Goal: Transaction & Acquisition: Purchase product/service

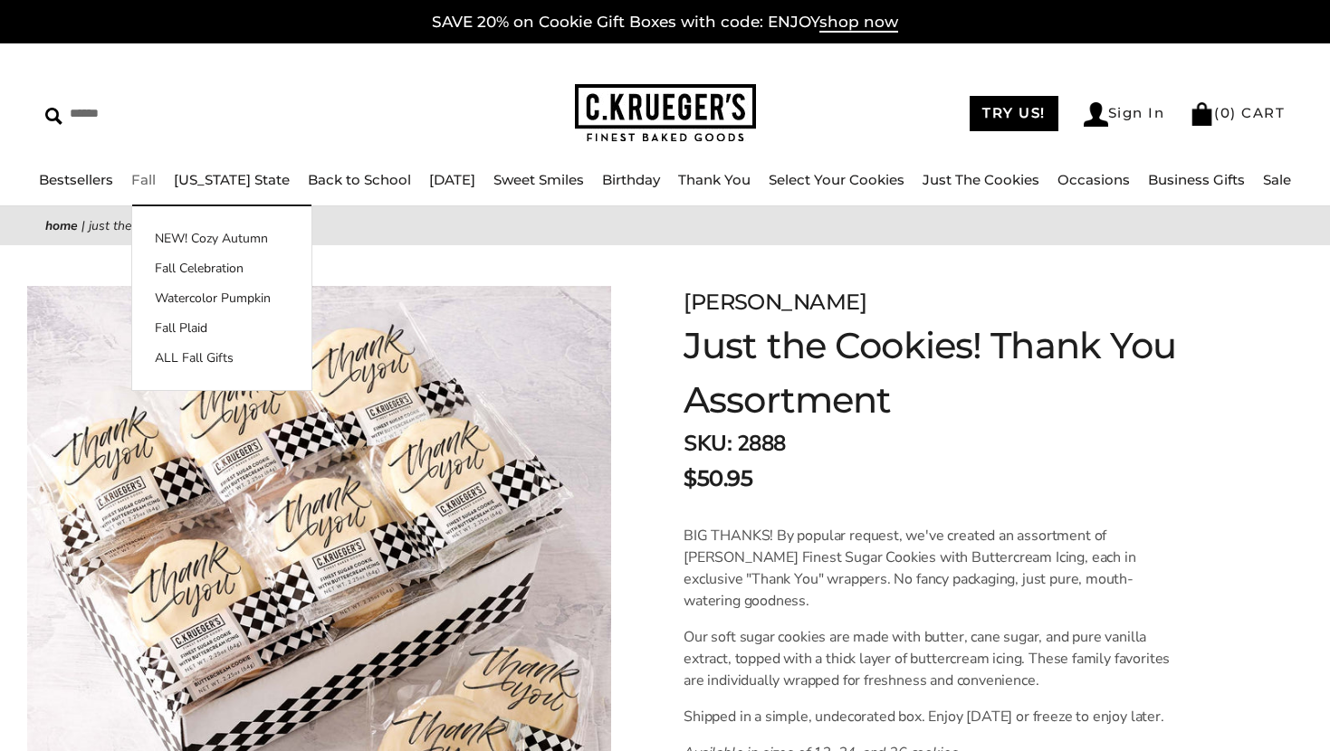
click at [156, 181] on link "Fall" at bounding box center [143, 179] width 24 height 17
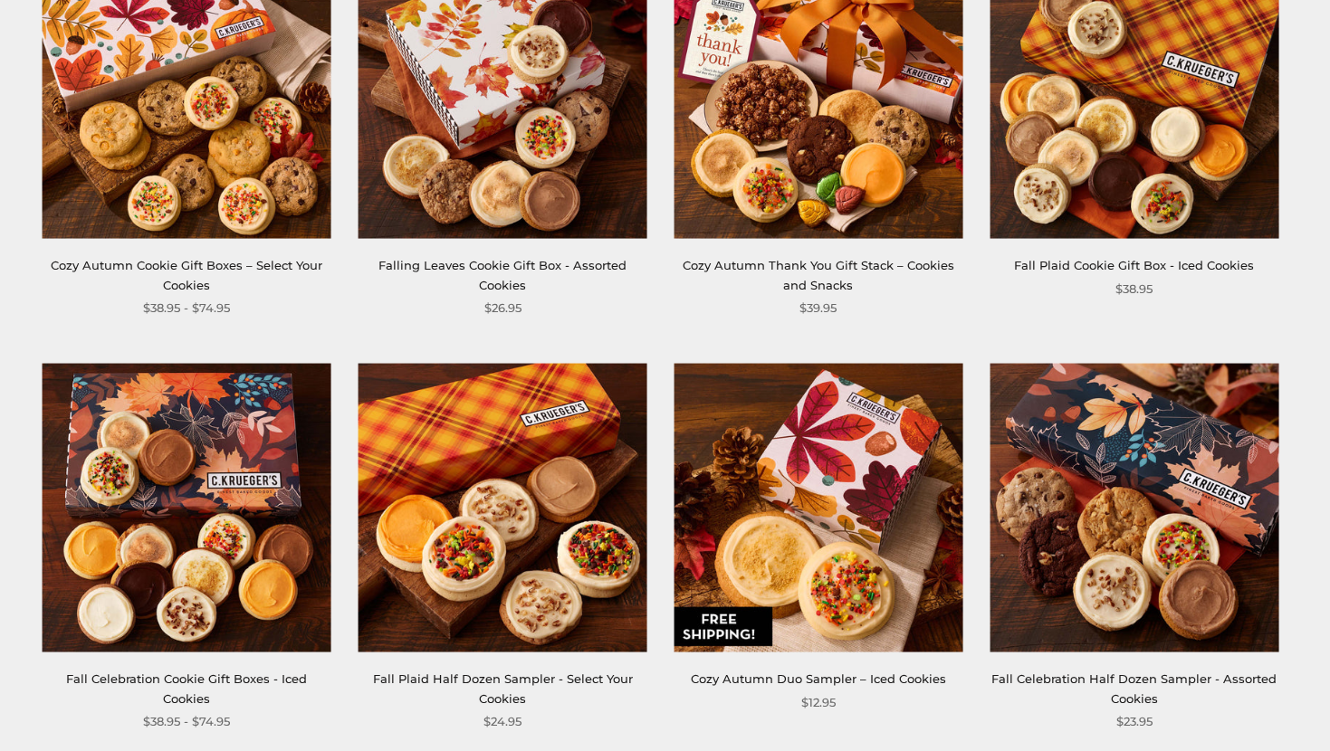
scroll to position [1689, 0]
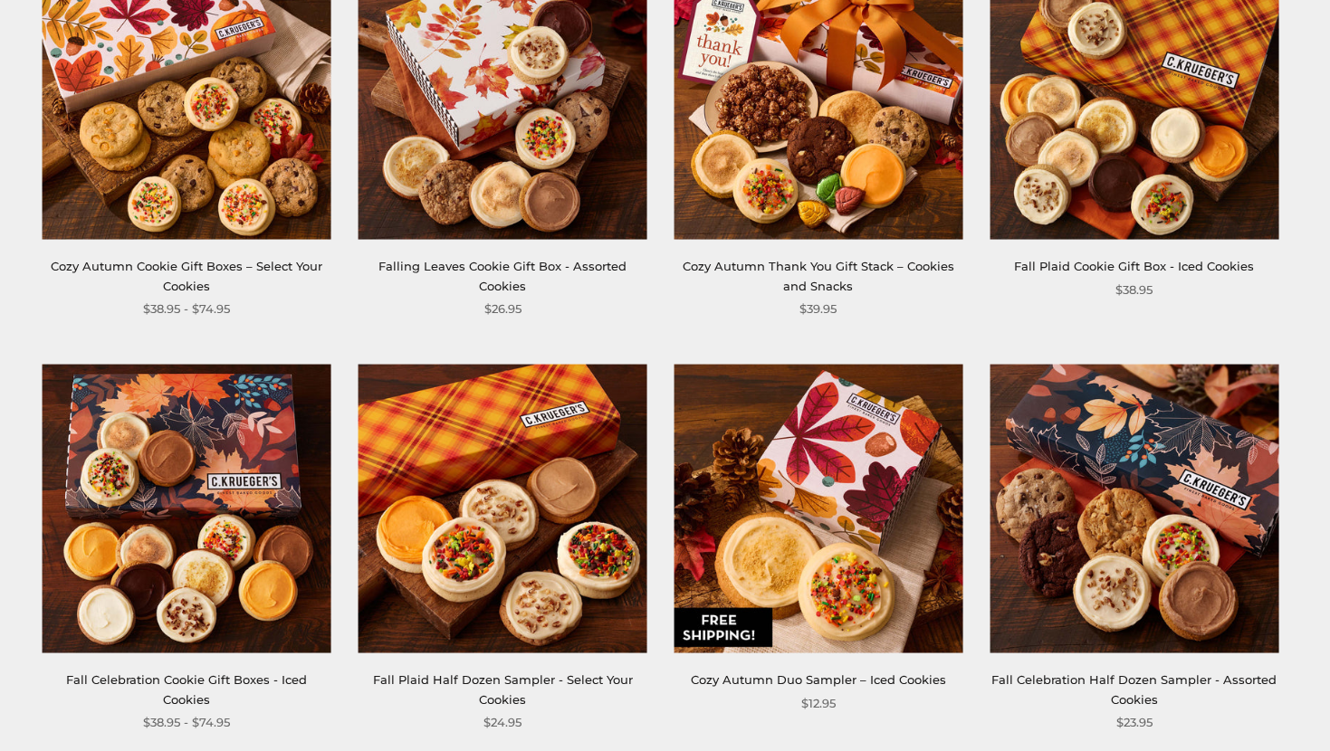
click at [1142, 178] on img at bounding box center [1133, 94] width 289 height 289
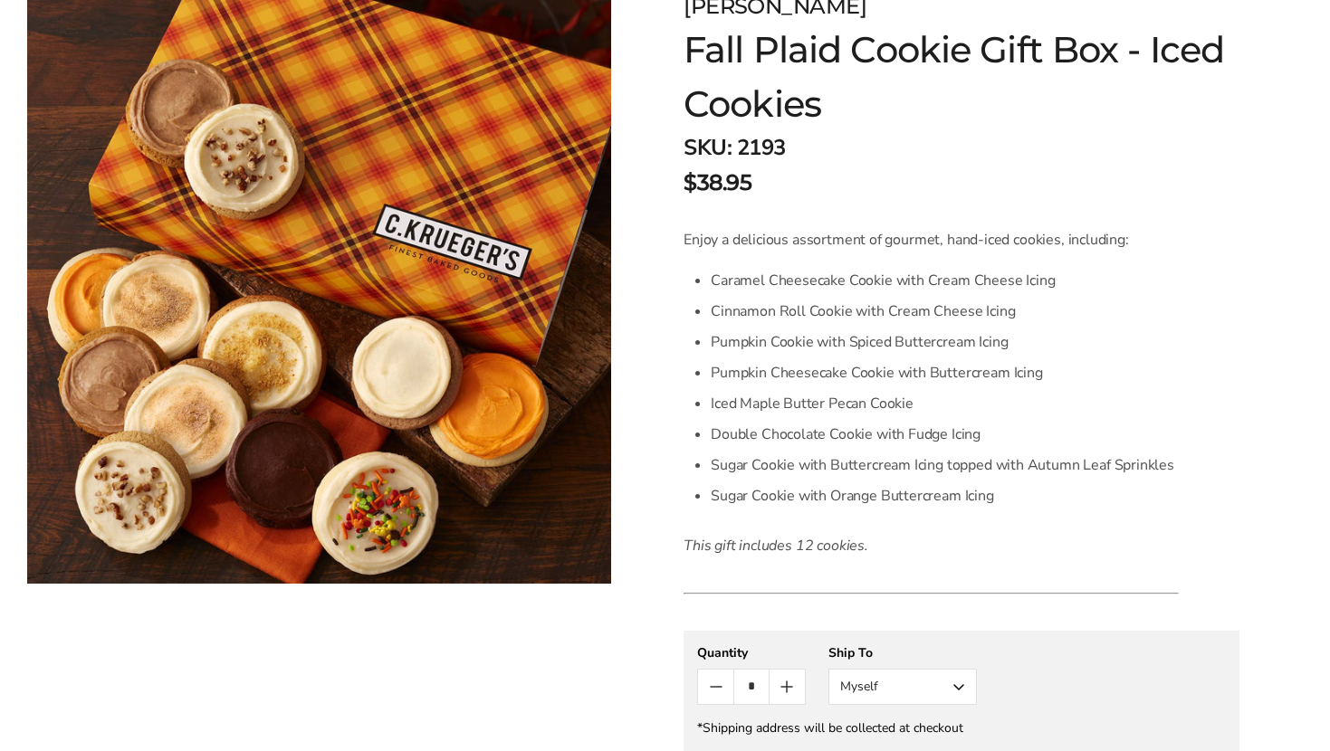
scroll to position [292, 0]
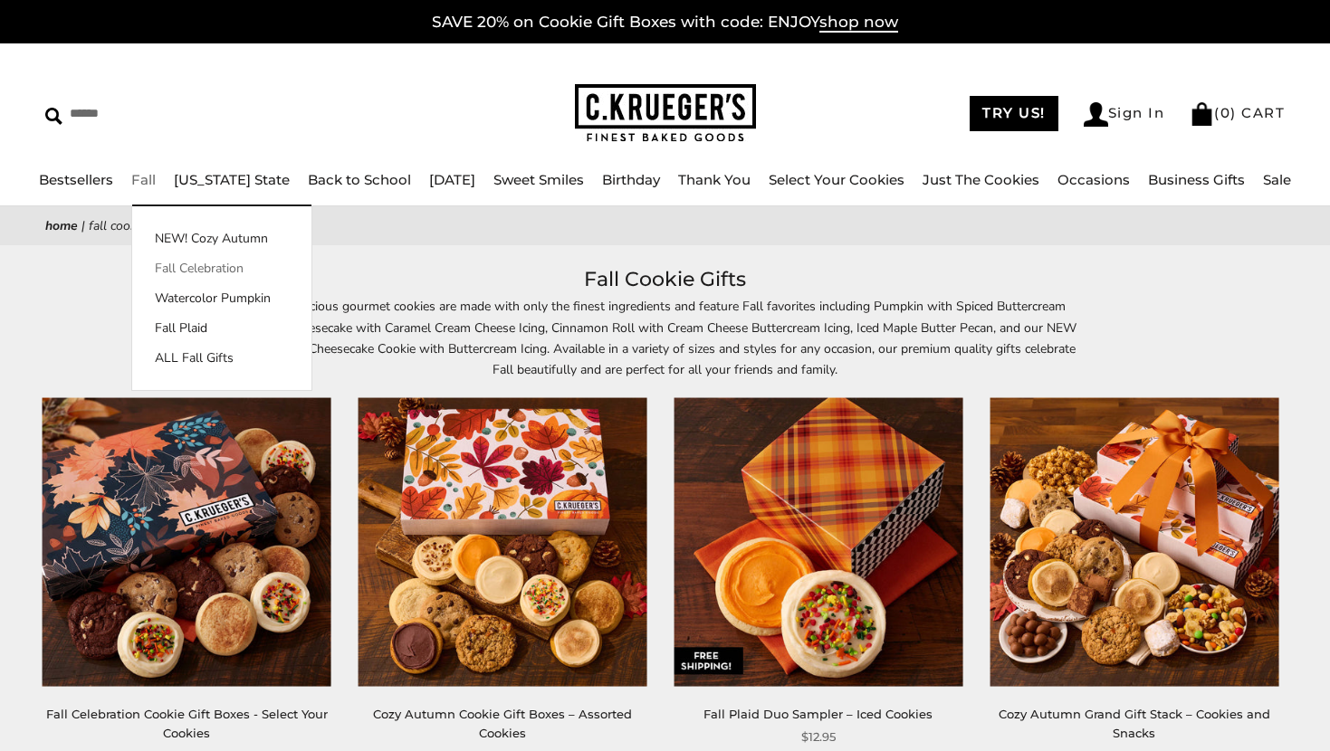
click at [171, 266] on link "Fall Celebration" at bounding box center [221, 268] width 179 height 19
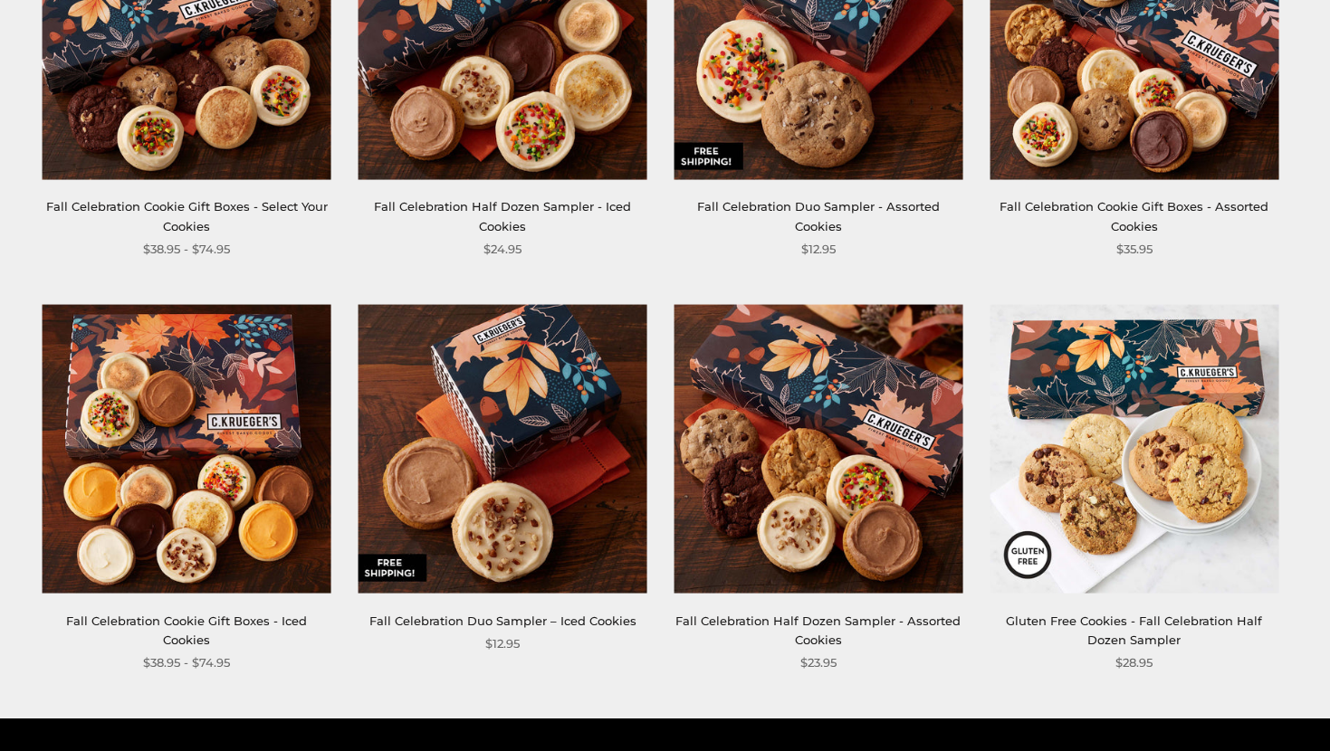
click at [222, 617] on link "Fall Celebration Cookie Gift Boxes - Iced Cookies" at bounding box center [186, 630] width 241 height 33
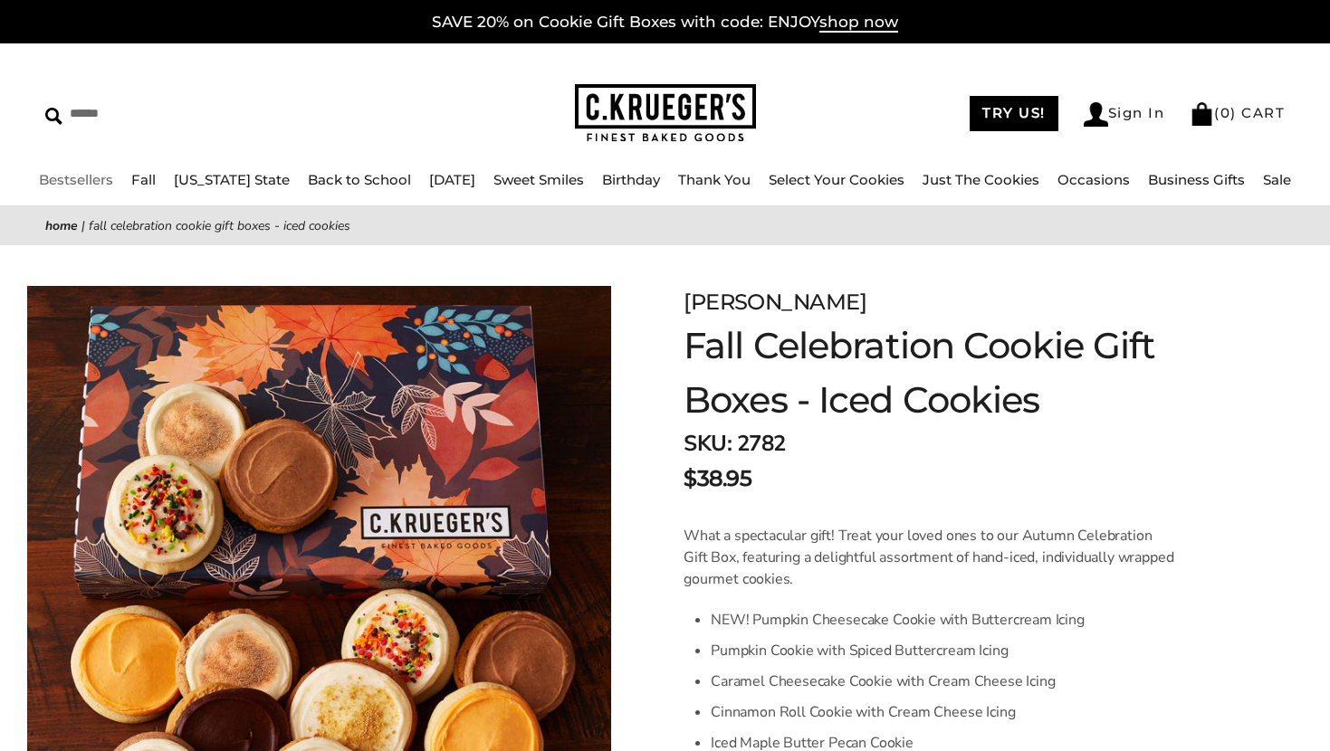
click at [103, 177] on link "Bestsellers" at bounding box center [76, 179] width 74 height 17
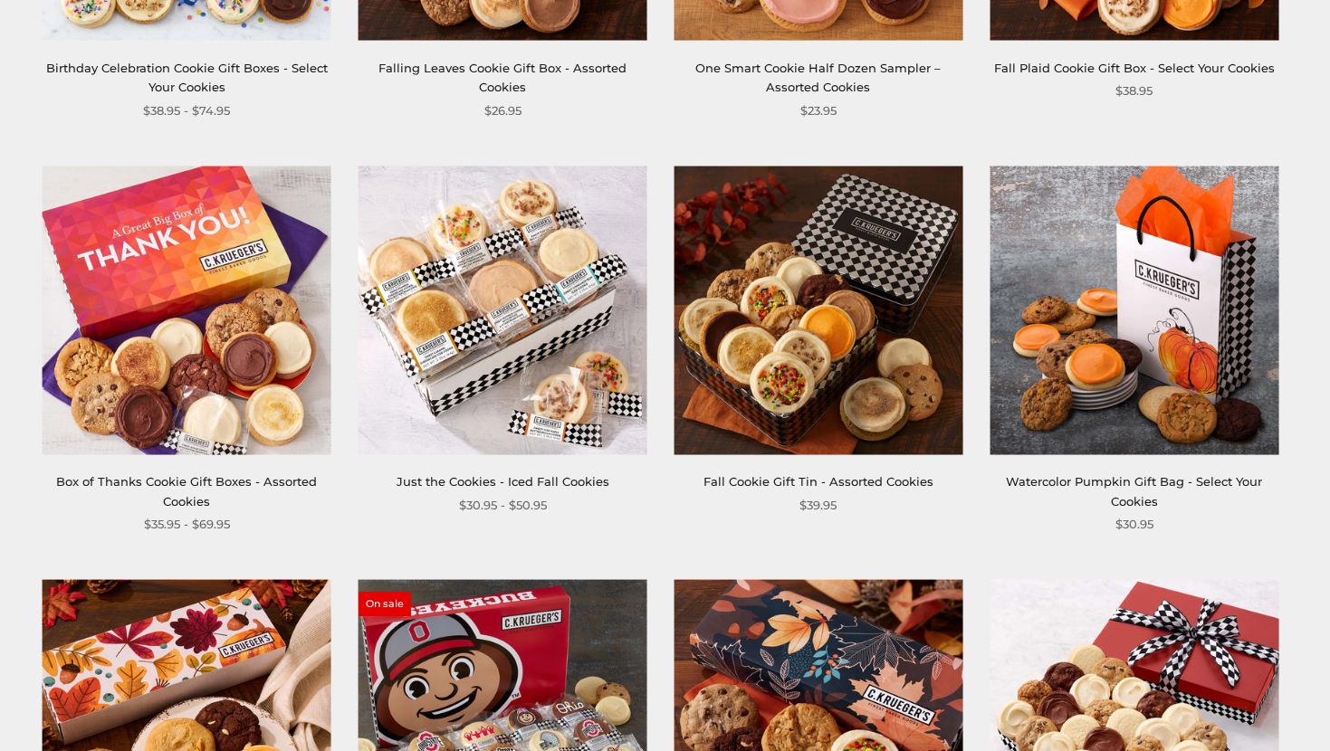
scroll to position [1052, 0]
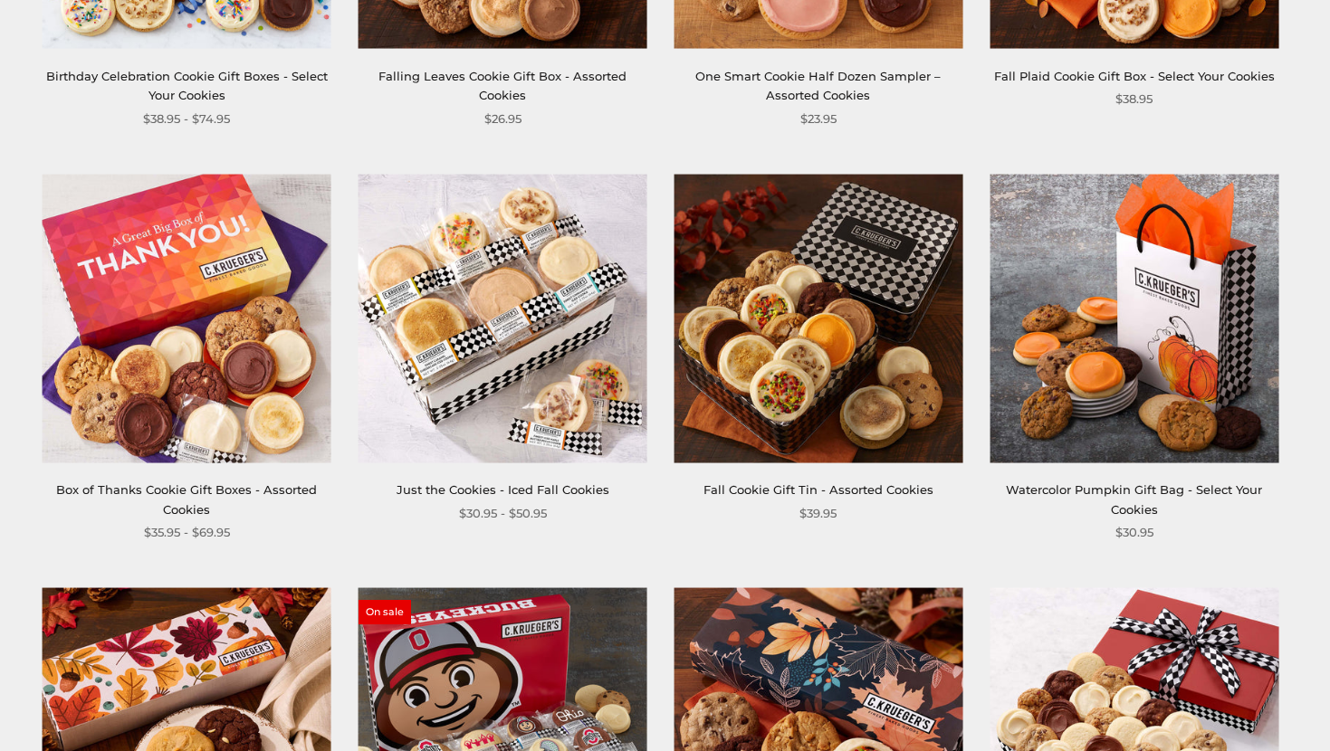
click at [502, 494] on link "Just the Cookies - Iced Fall Cookies" at bounding box center [503, 490] width 213 height 14
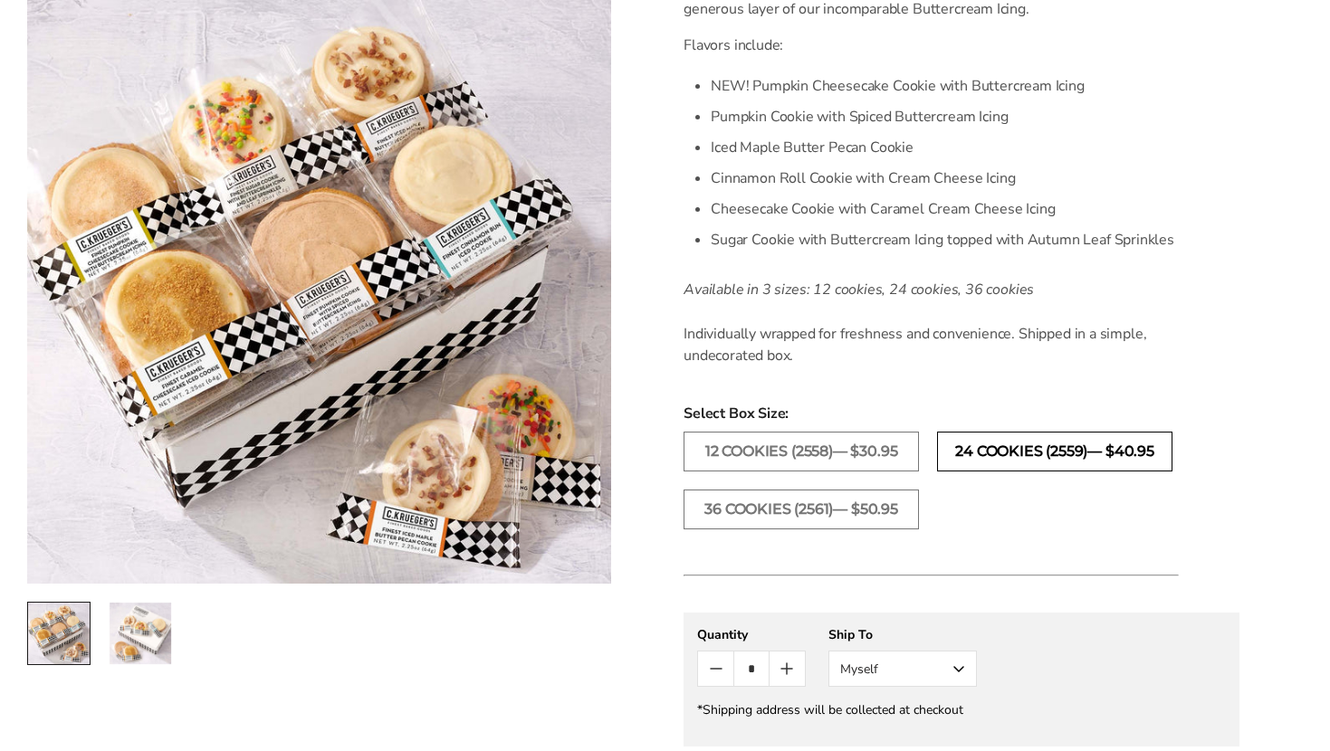
scroll to position [617, 0]
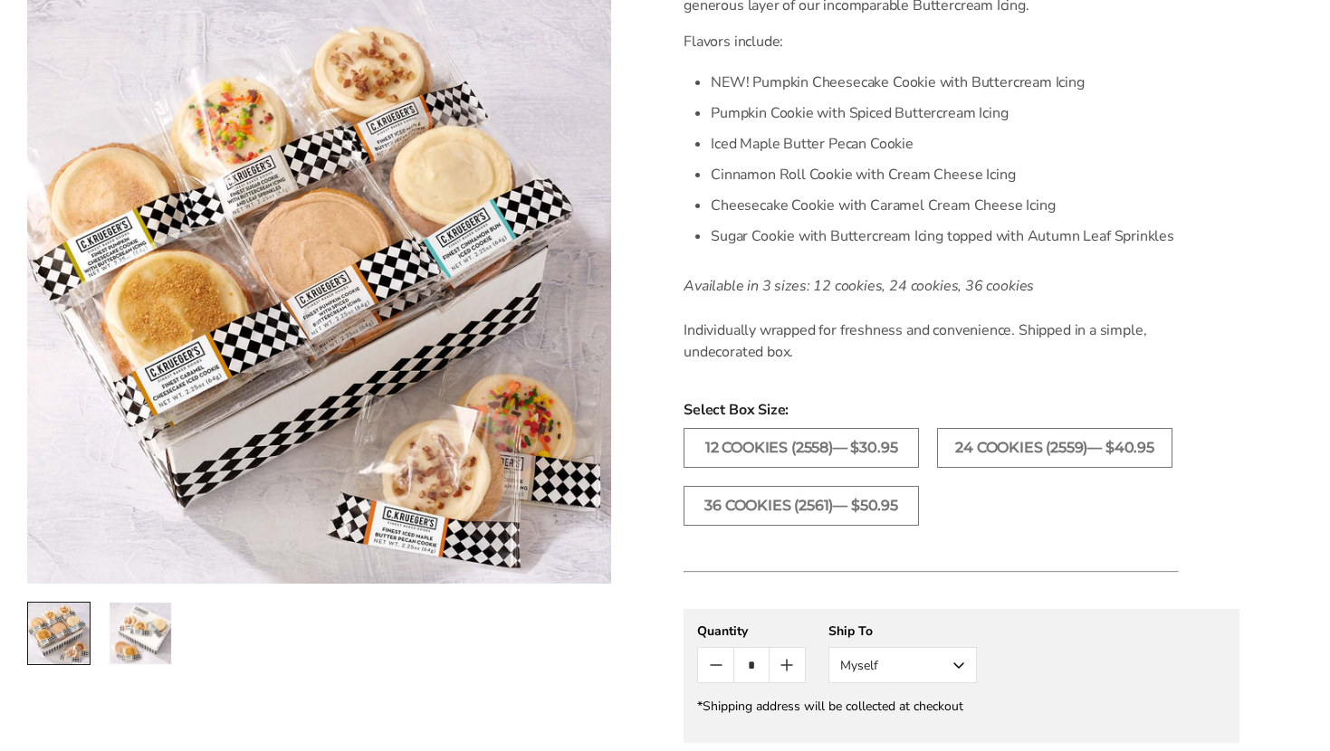
click at [148, 623] on img "2 / 2" at bounding box center [141, 634] width 62 height 62
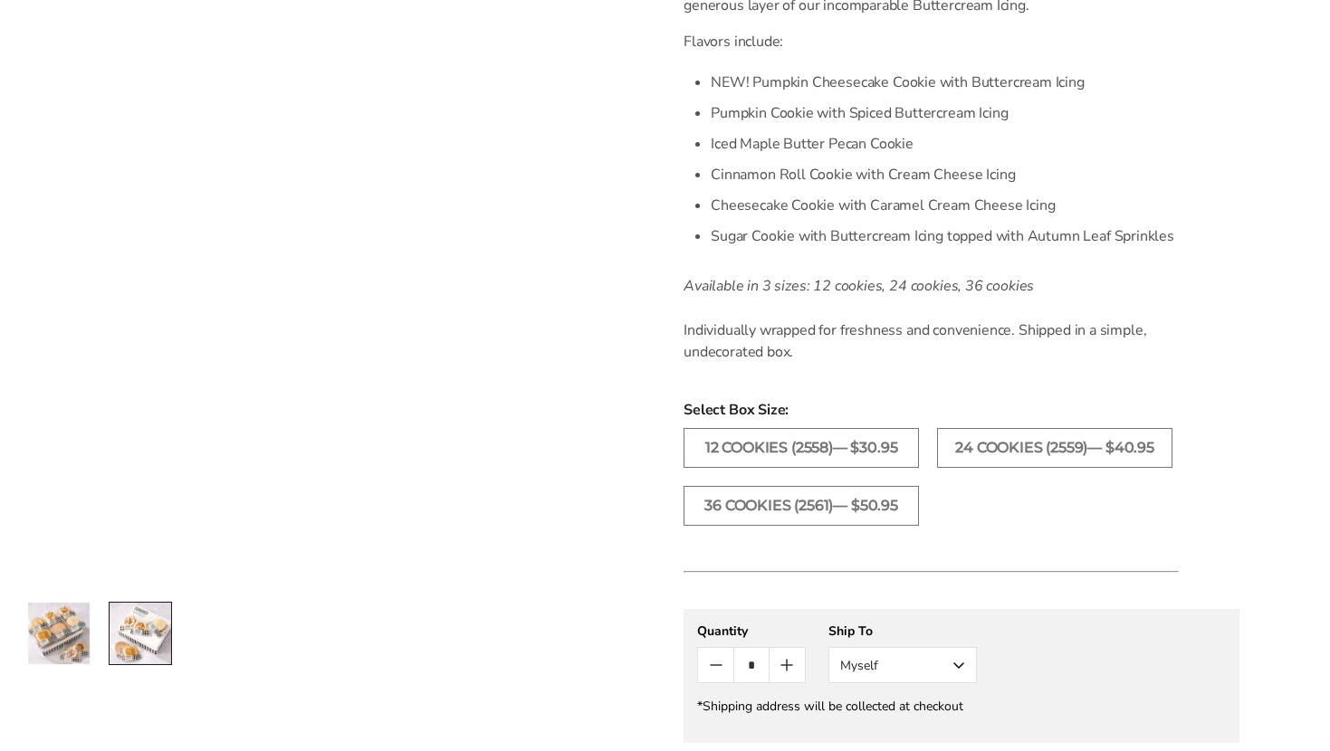
click at [68, 642] on img "1 / 2" at bounding box center [59, 634] width 62 height 62
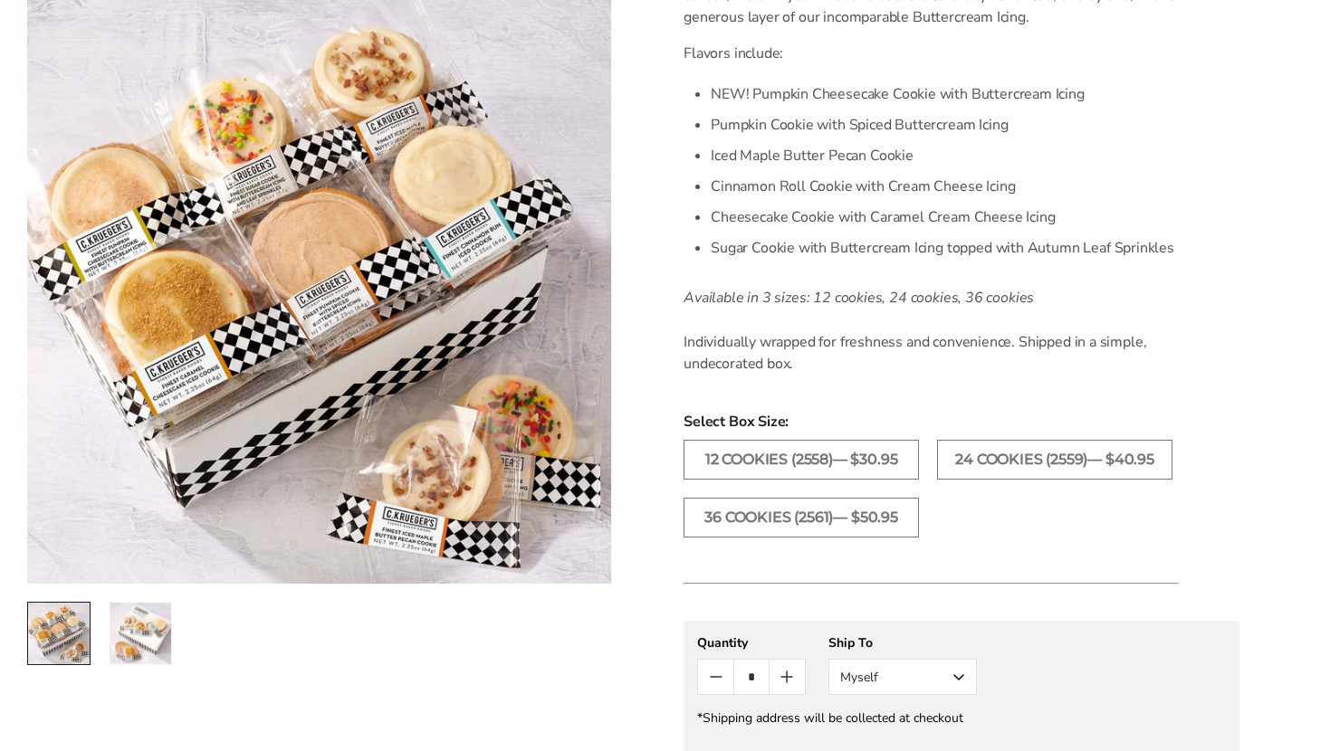
scroll to position [578, 0]
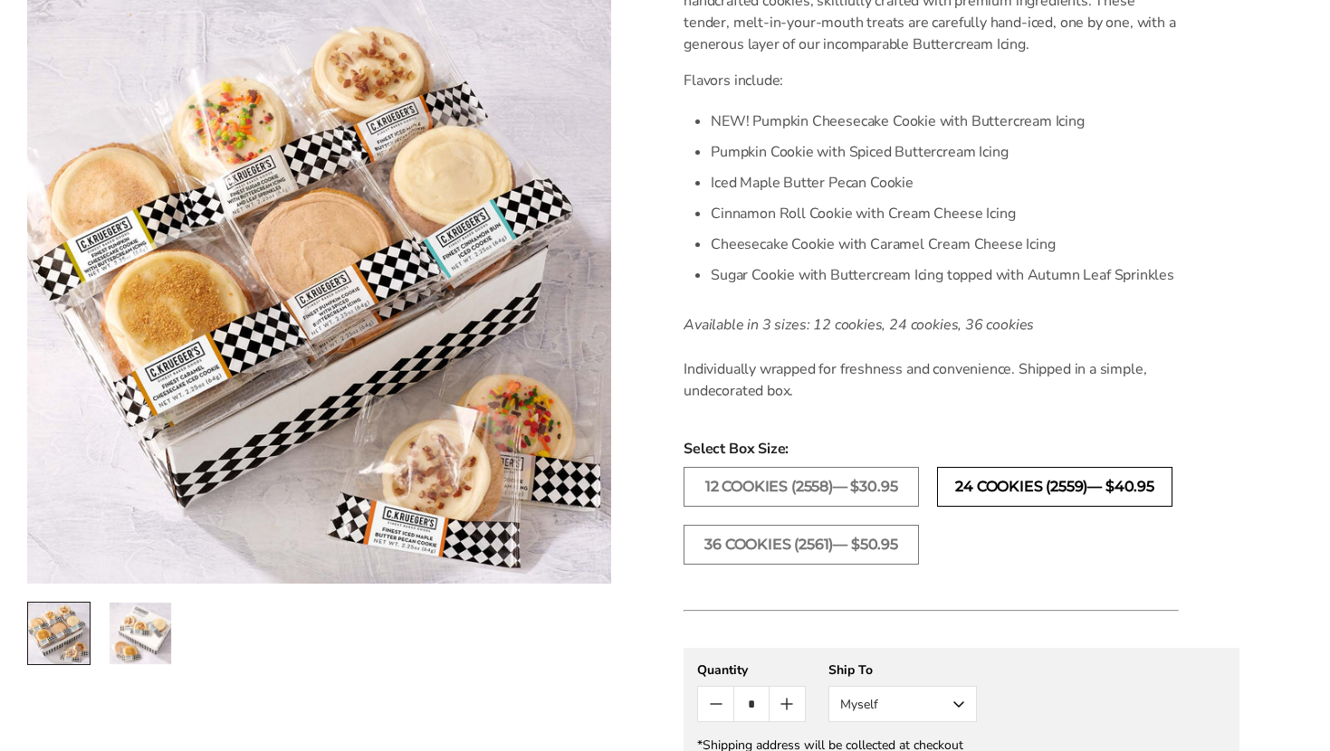
click at [1051, 495] on label "24 COOKIES (2559)— $40.95" at bounding box center [1054, 487] width 235 height 40
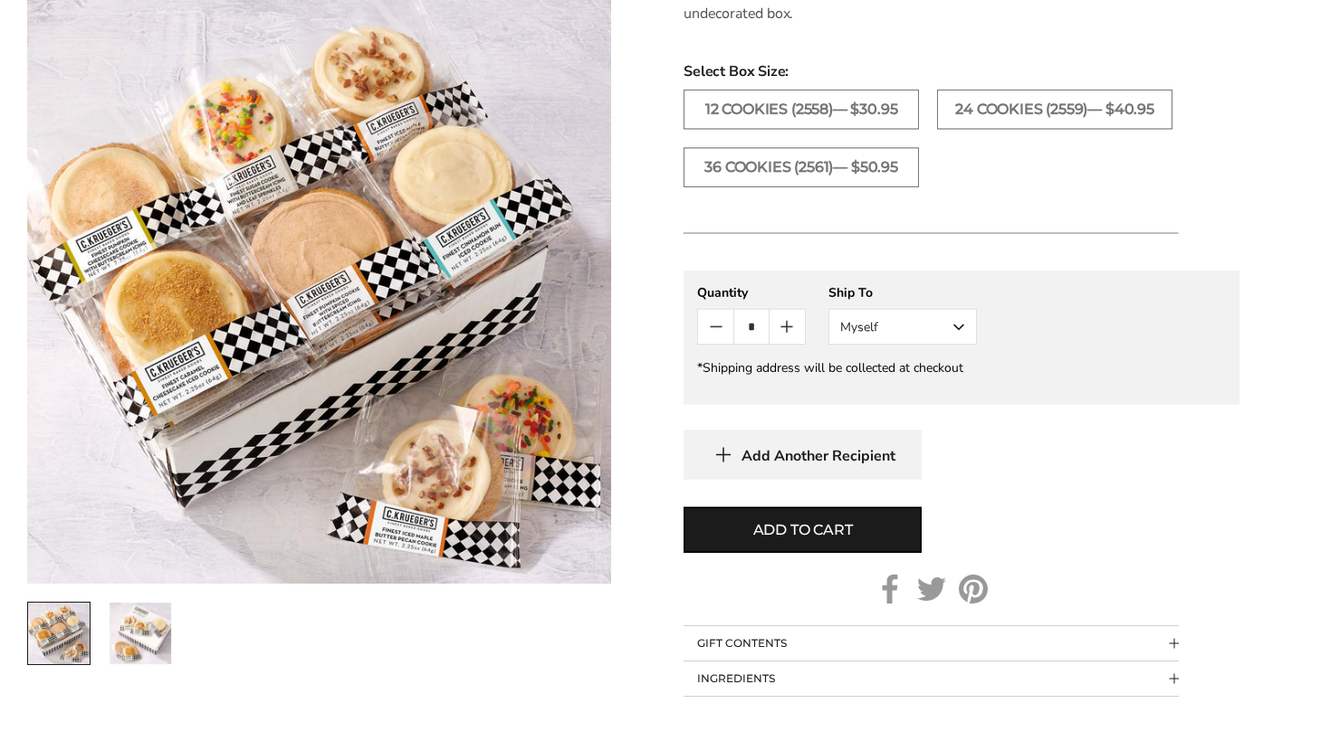
scroll to position [961, 0]
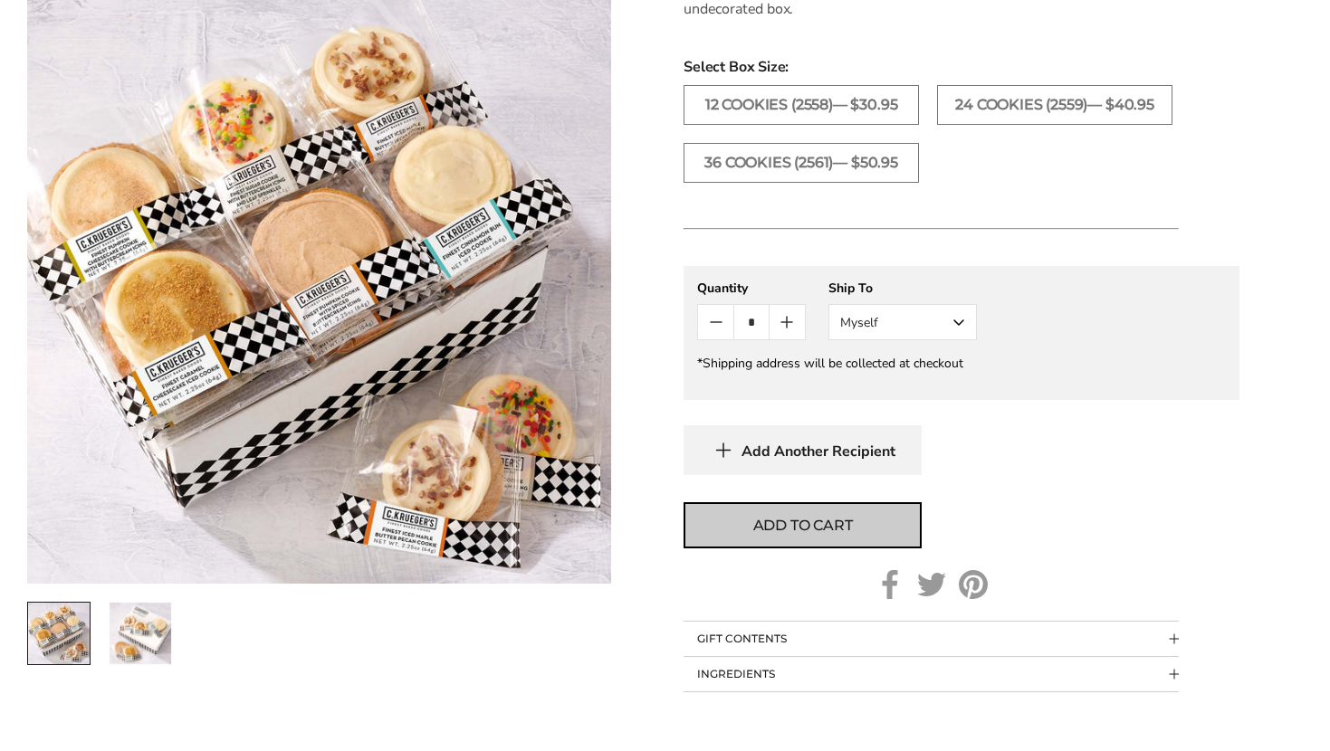
click at [808, 524] on span "Add to cart" at bounding box center [803, 526] width 100 height 22
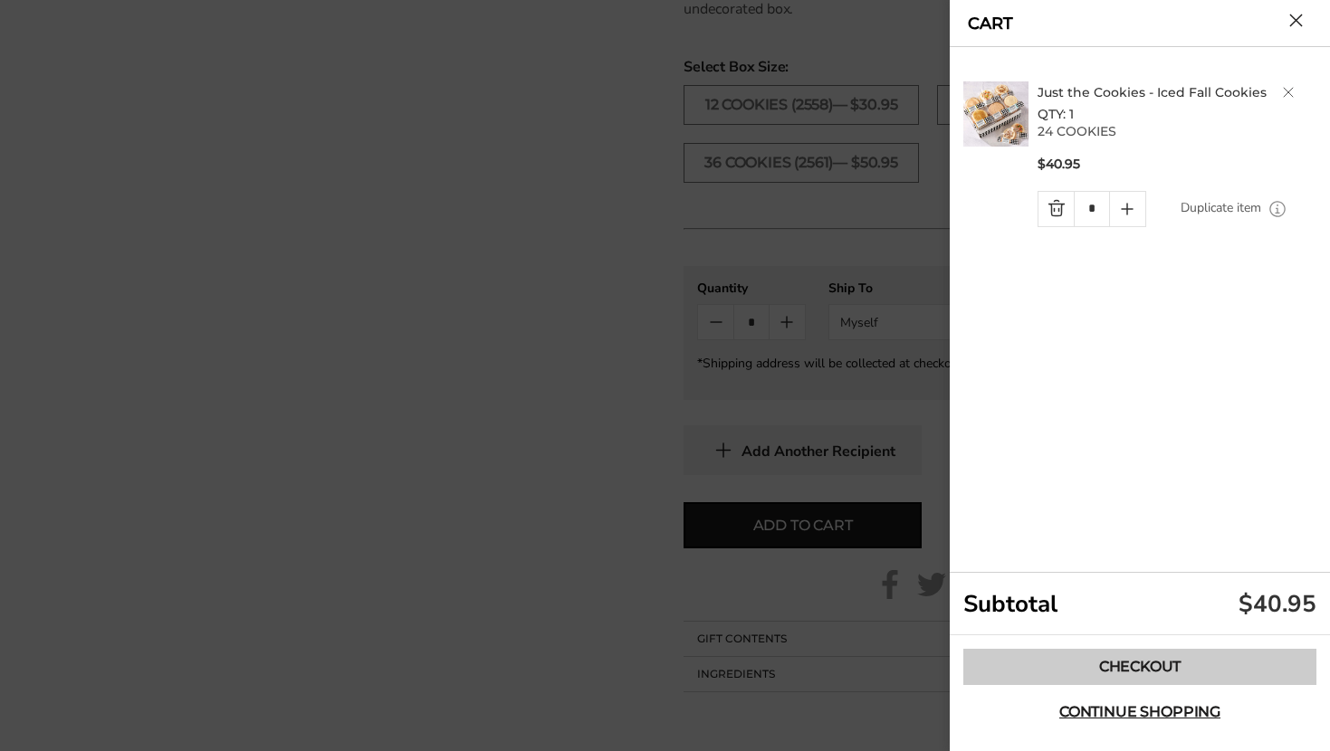
click at [1136, 665] on link "Checkout" at bounding box center [1139, 667] width 353 height 36
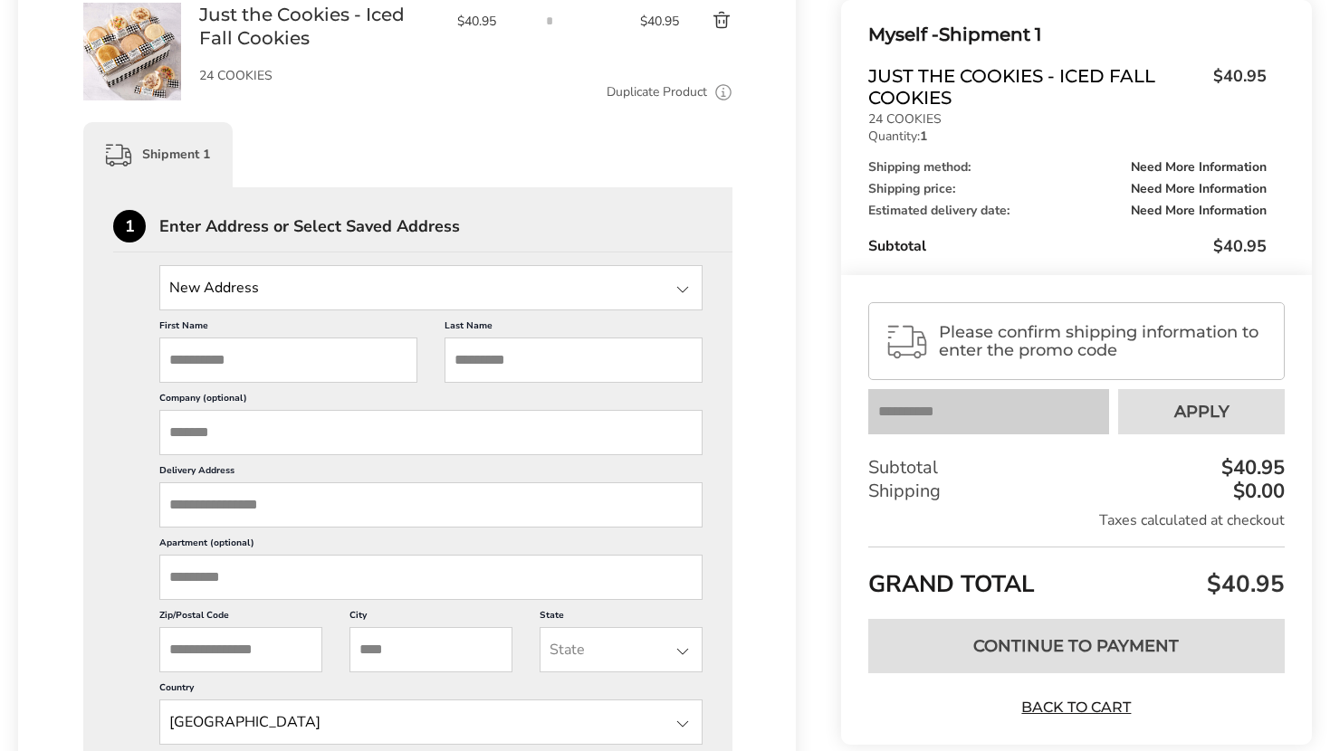
scroll to position [344, 0]
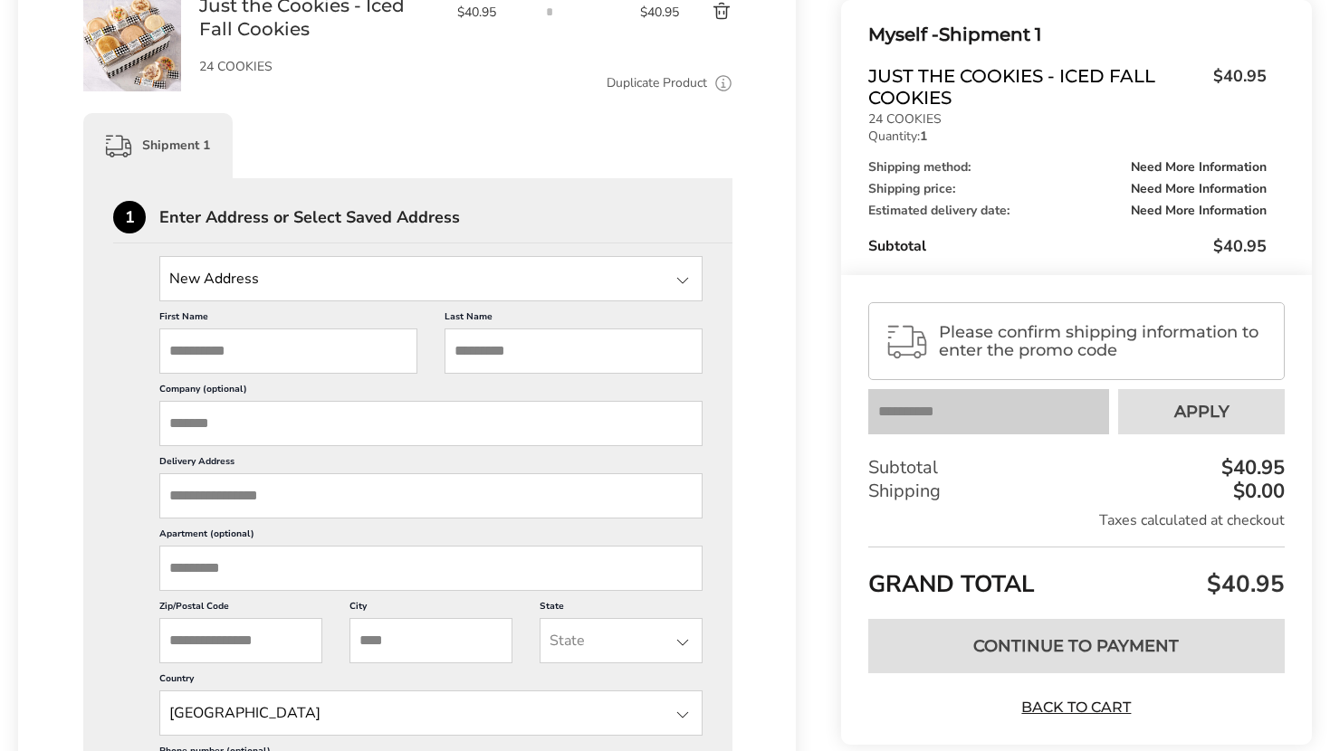
click at [397, 281] on input "State" at bounding box center [430, 278] width 543 height 45
type input "******"
click at [342, 289] on input "******" at bounding box center [430, 278] width 543 height 45
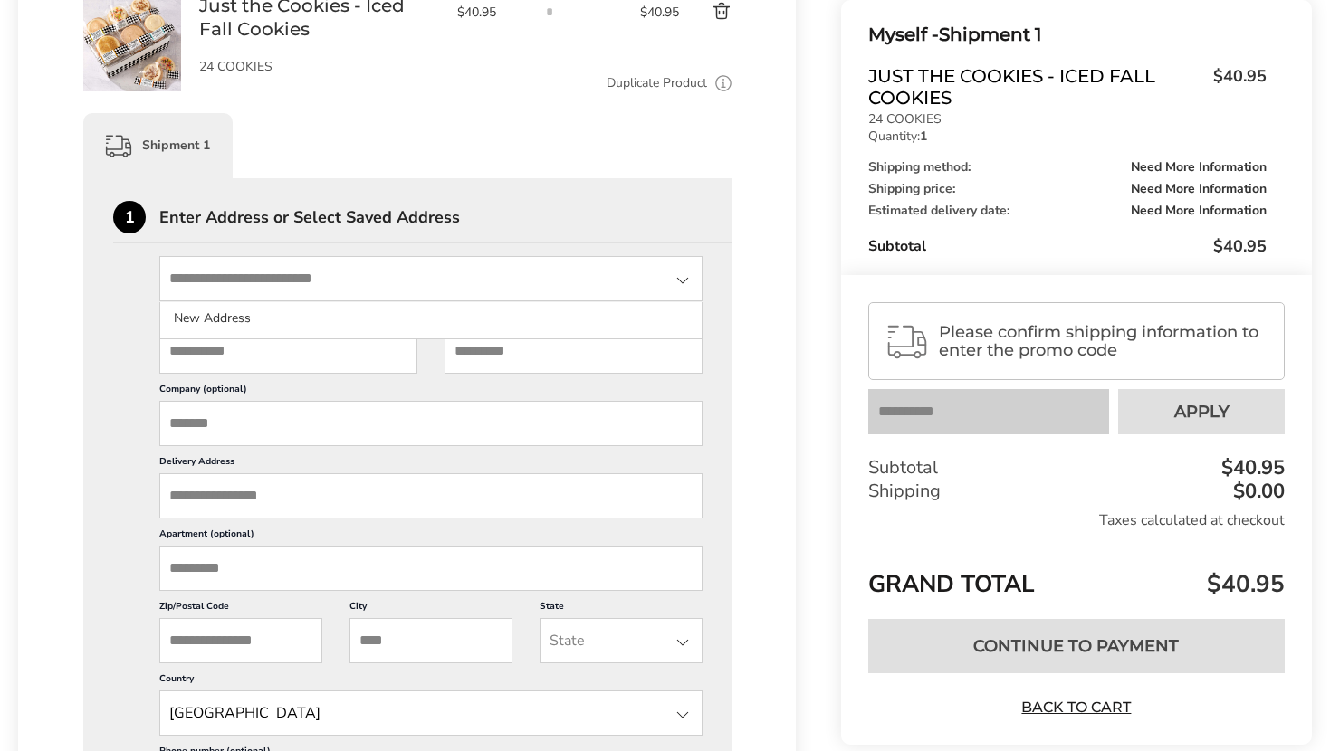
type input "**********"
type input "*****"
type input "********"
click at [281, 359] on input "First Name" at bounding box center [288, 351] width 258 height 45
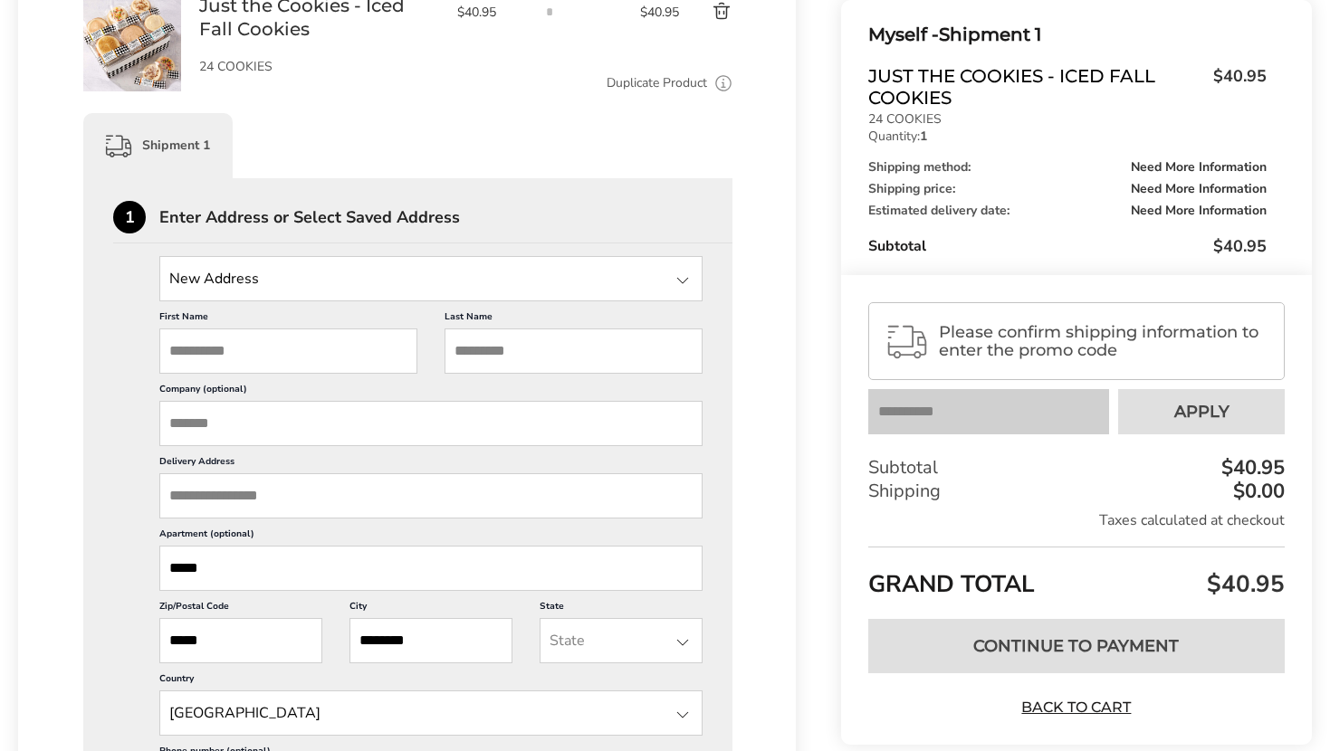
click at [302, 285] on input "State" at bounding box center [430, 278] width 543 height 45
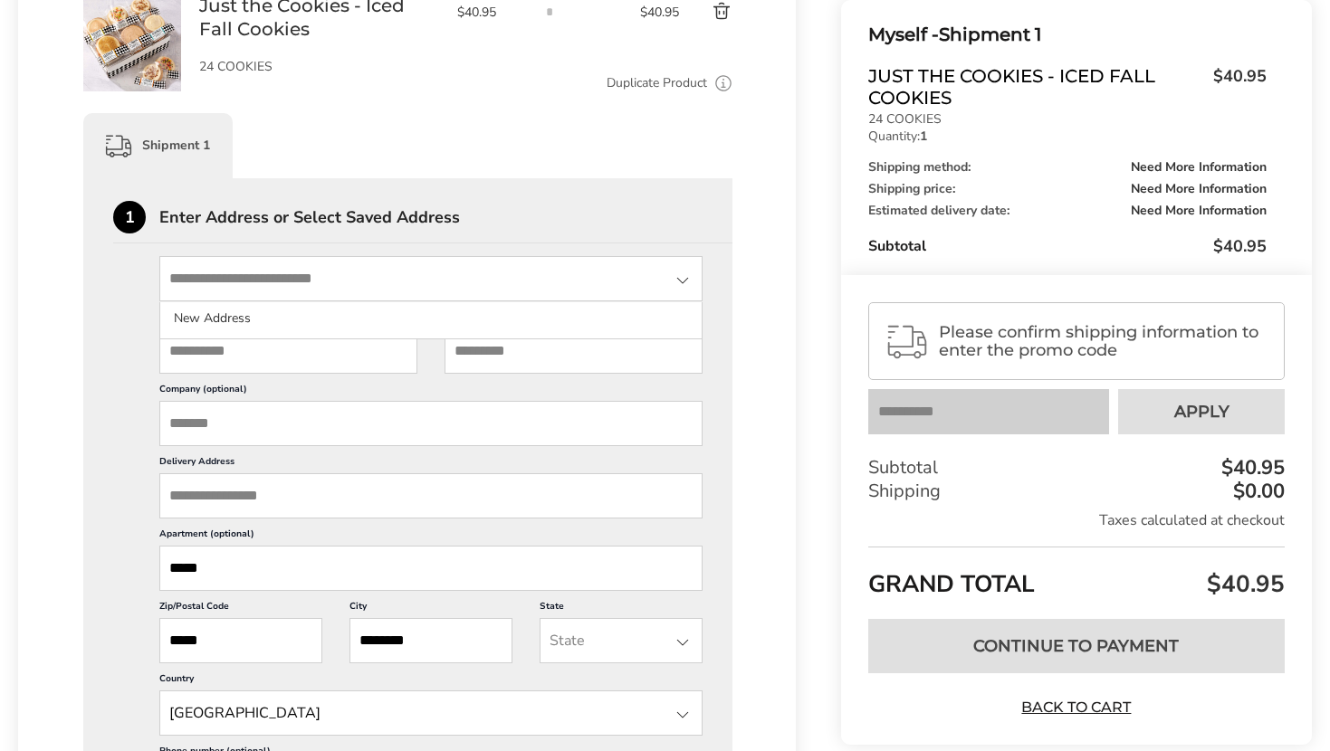
type input "**********"
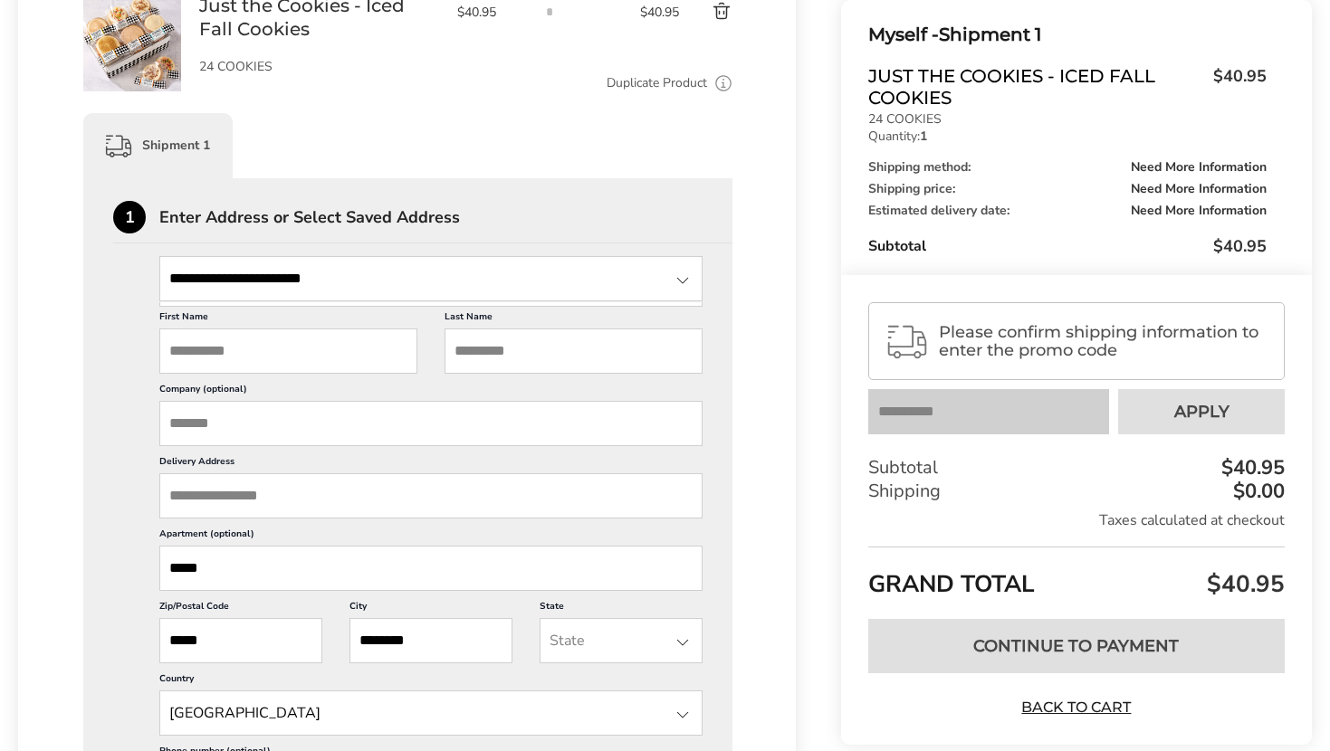
click at [288, 365] on input "First Name" at bounding box center [288, 351] width 258 height 45
click at [688, 290] on div at bounding box center [683, 281] width 22 height 22
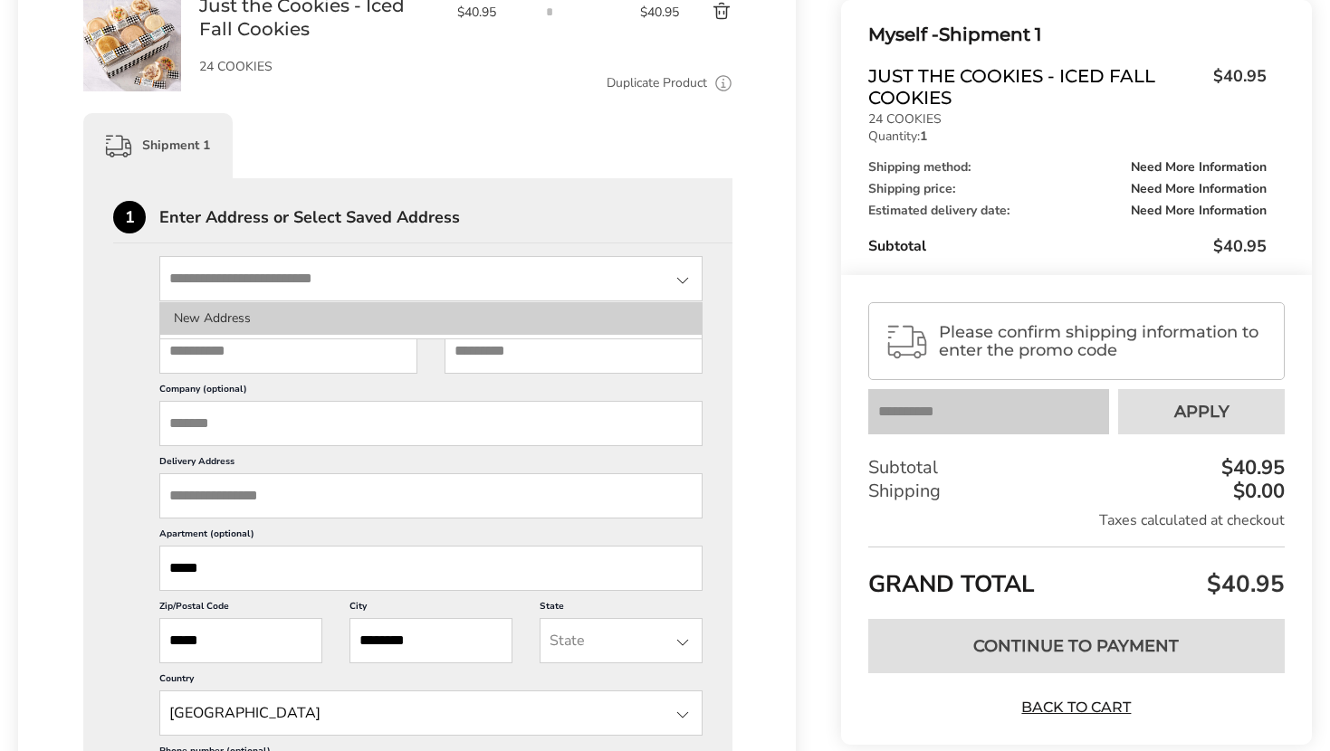
click at [398, 320] on li "New Address" at bounding box center [430, 318] width 541 height 33
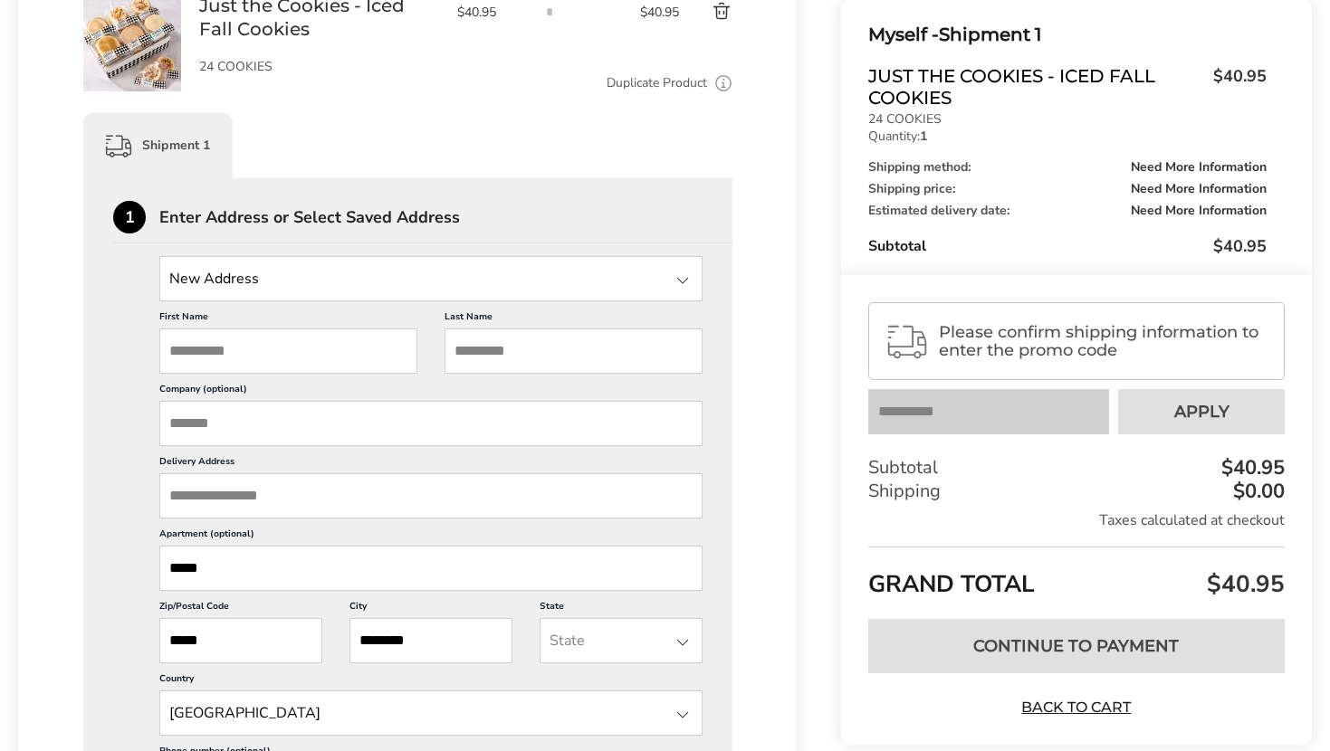
click at [330, 361] on input "First Name" at bounding box center [288, 351] width 258 height 45
type input "******"
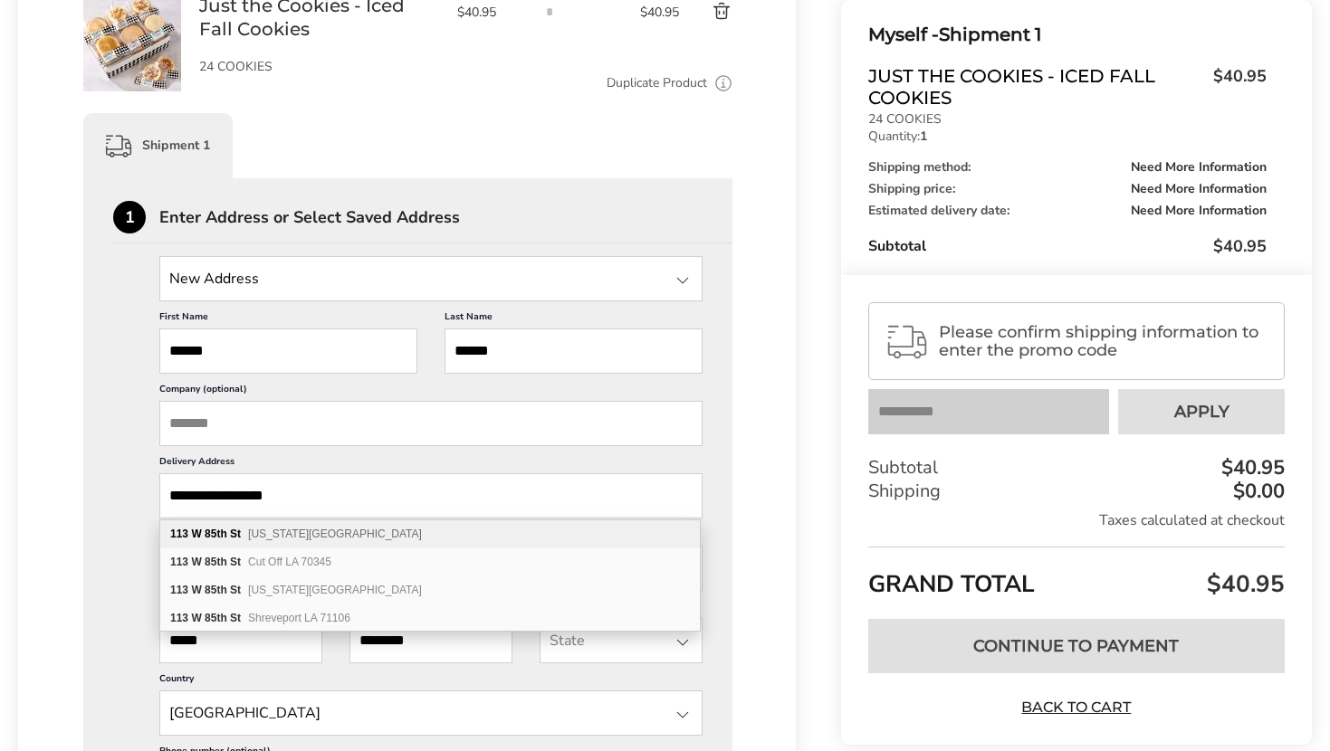
type input "**********"
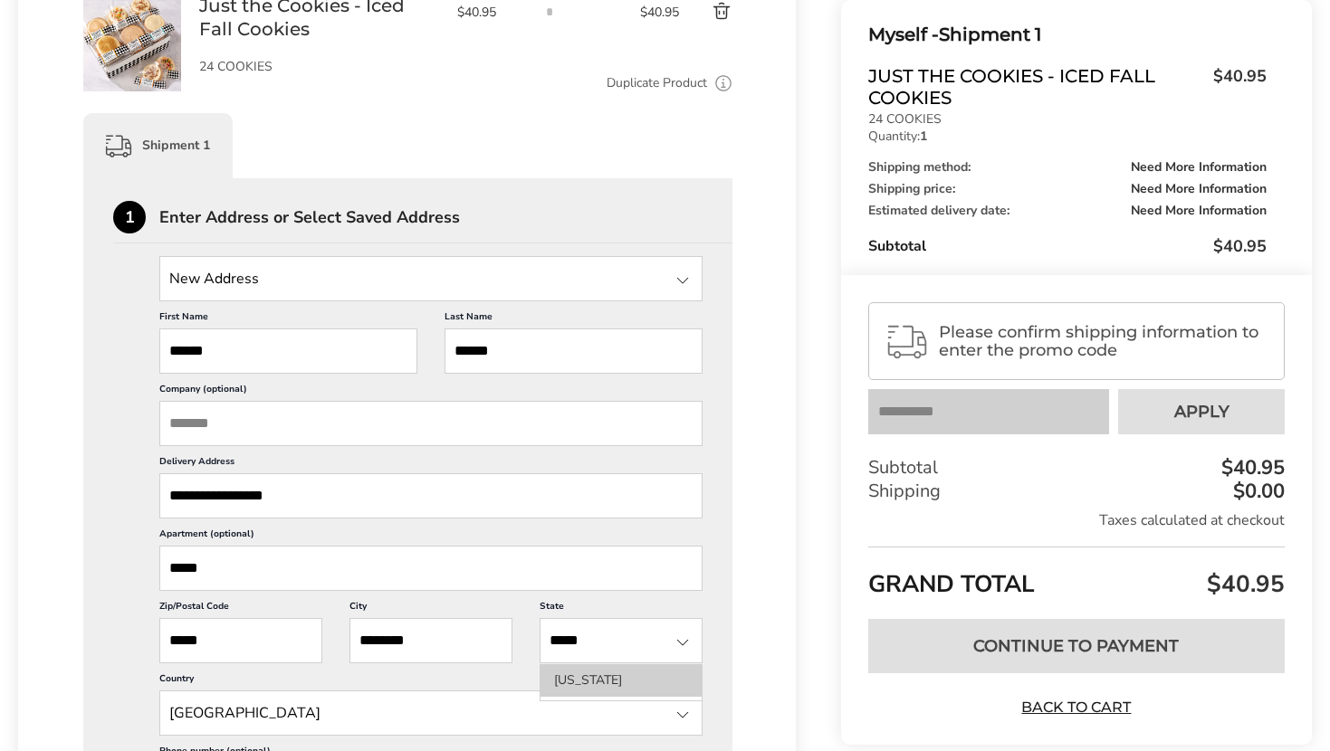
type input "*****"
click at [613, 682] on li "[US_STATE]" at bounding box center [620, 680] width 161 height 33
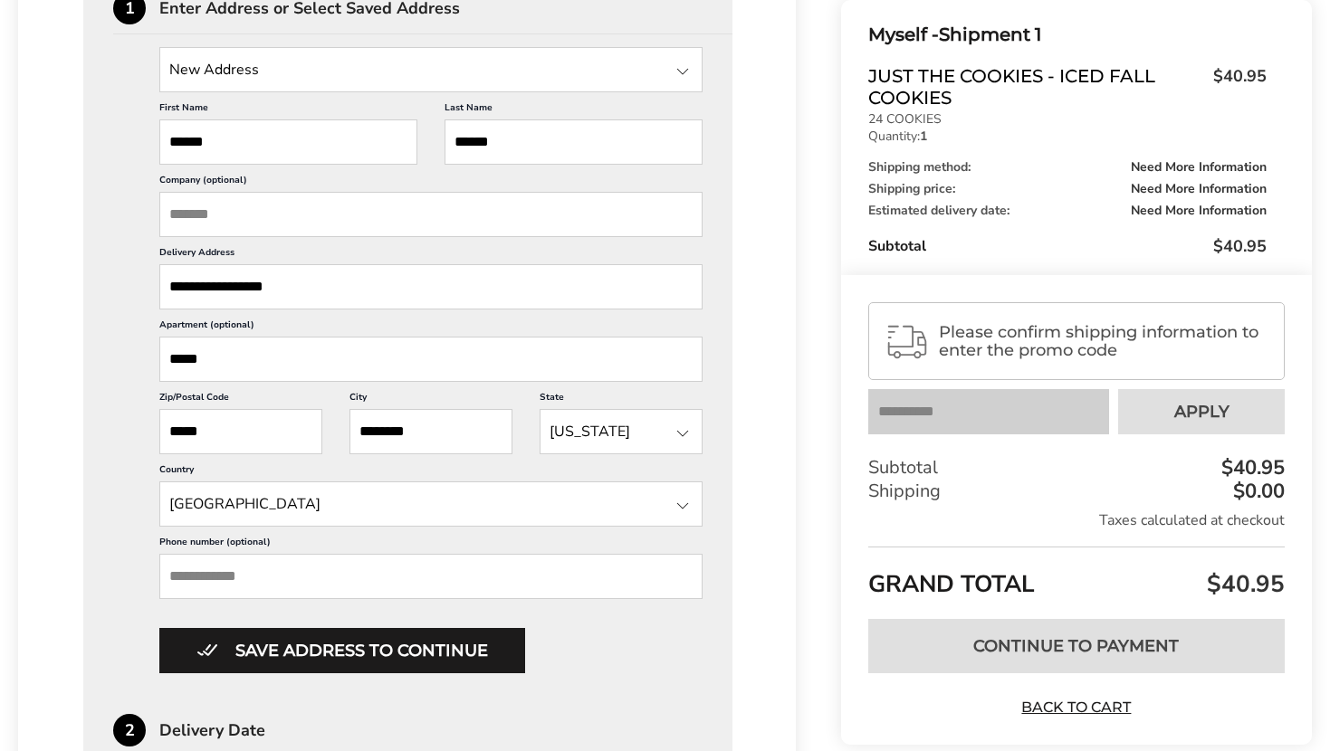
scroll to position [581, 0]
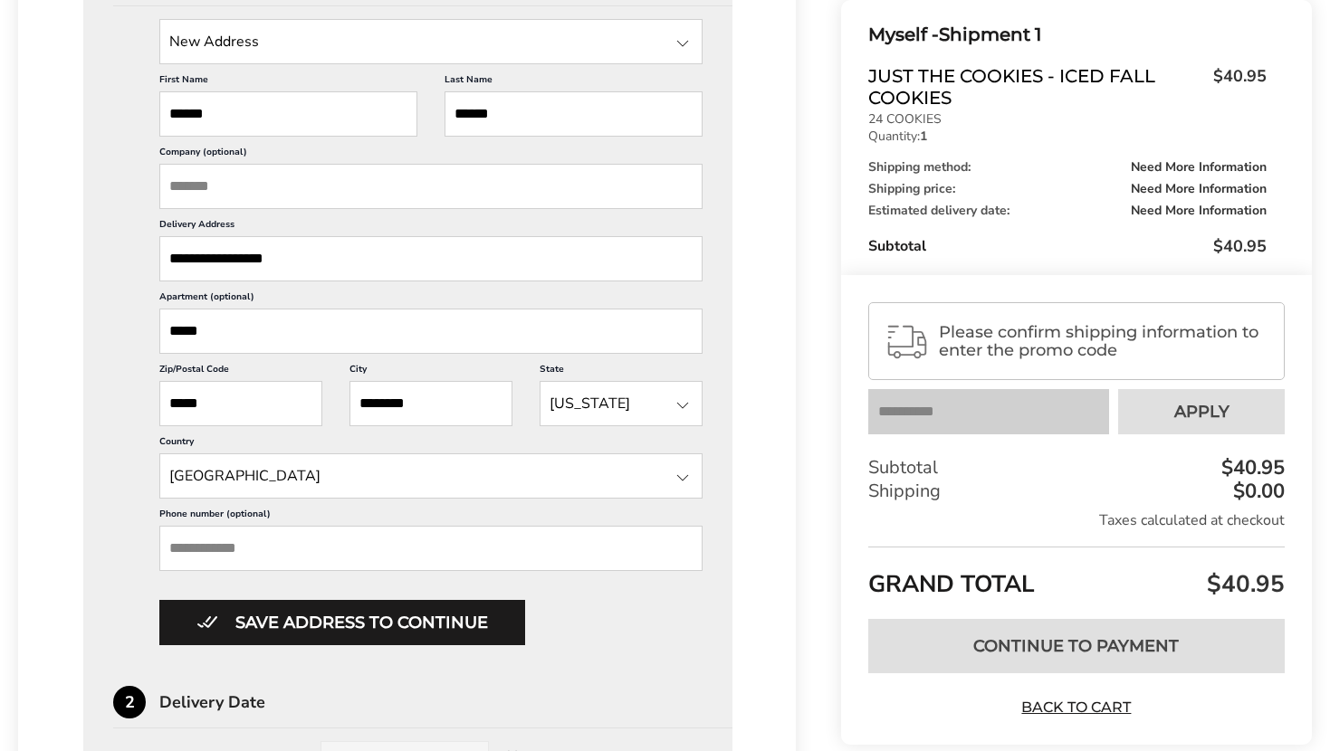
click at [448, 557] on input "Phone number (optional)" at bounding box center [430, 548] width 543 height 45
type input "**********"
click at [663, 638] on div "Save address to continue" at bounding box center [430, 622] width 543 height 45
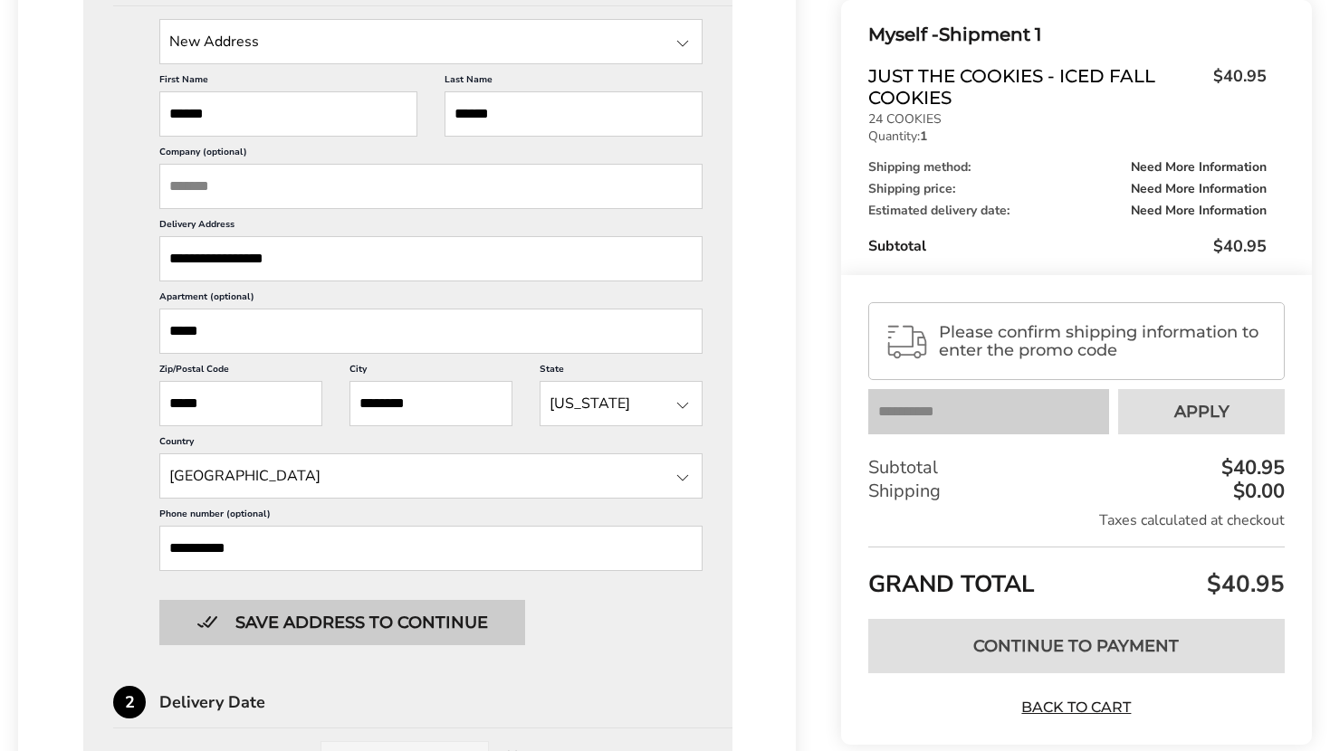
click at [458, 630] on button "Save address to continue" at bounding box center [342, 622] width 366 height 45
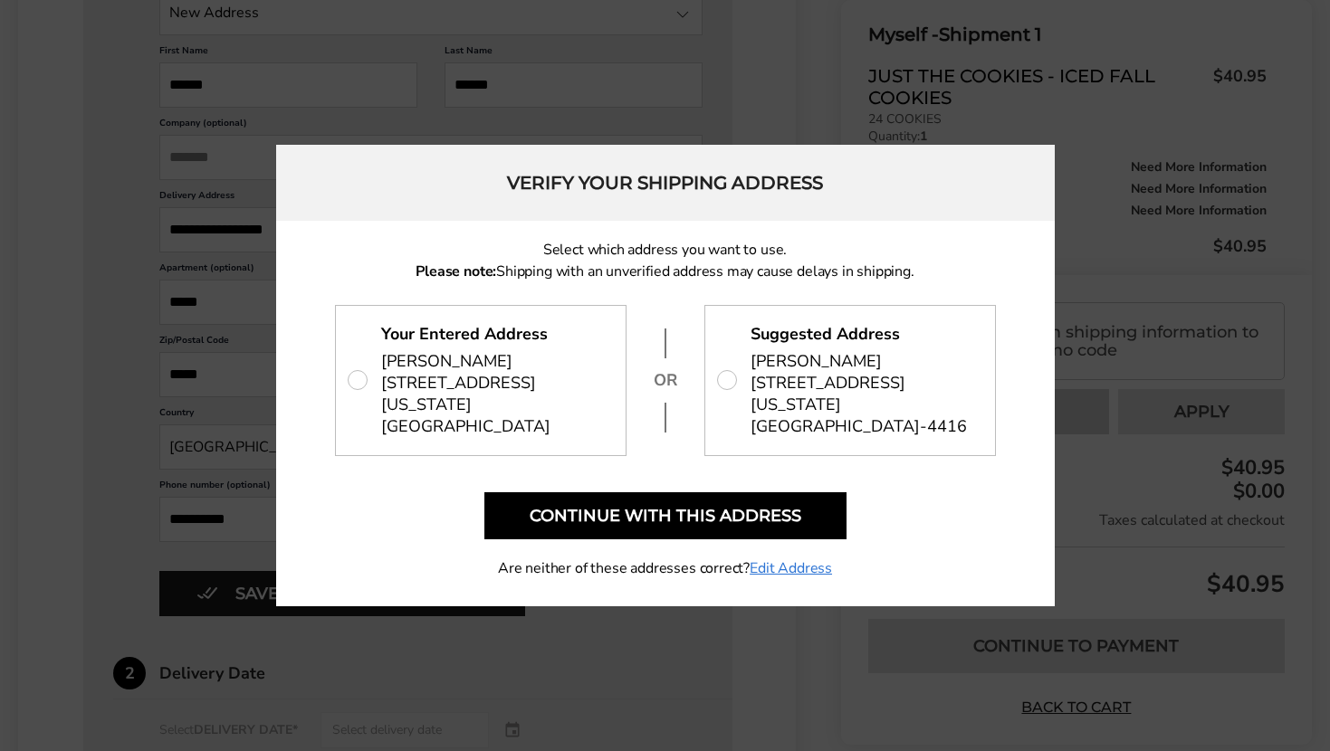
scroll to position [611, 0]
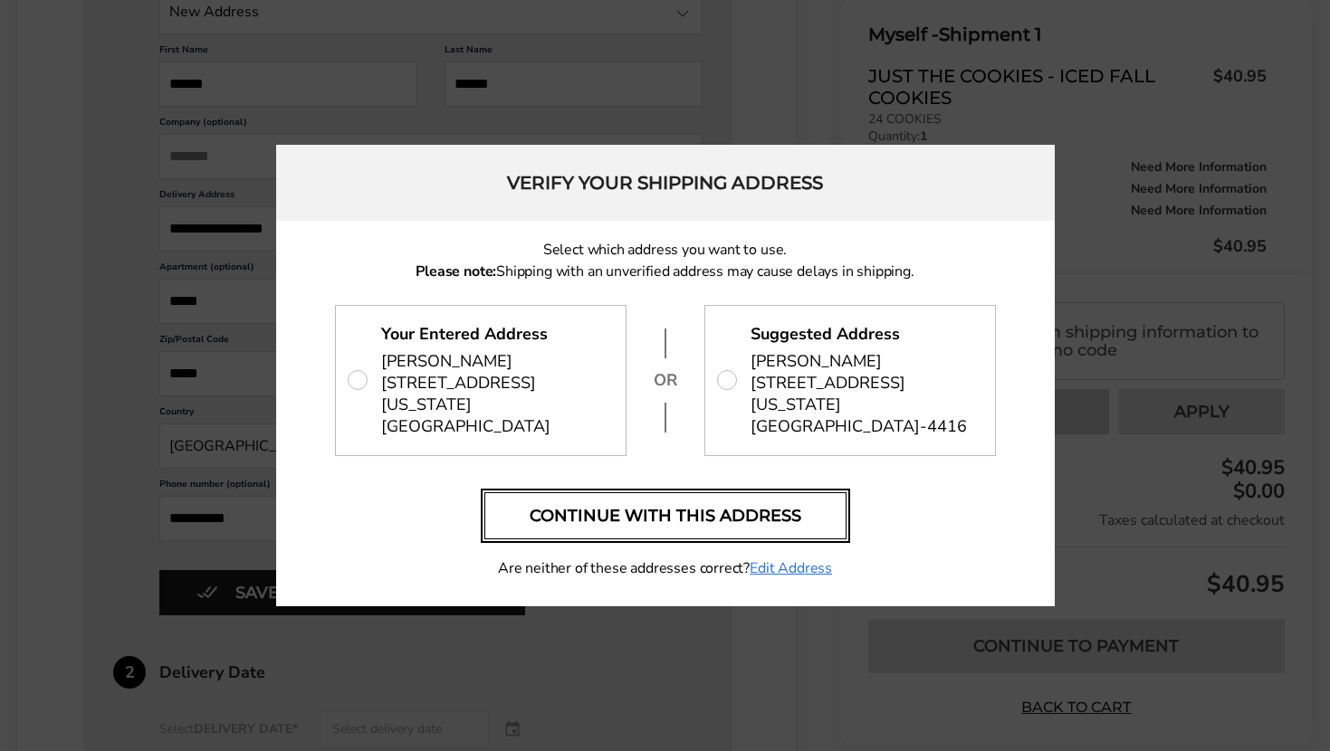
click at [692, 502] on button "Continue with this address" at bounding box center [665, 515] width 362 height 47
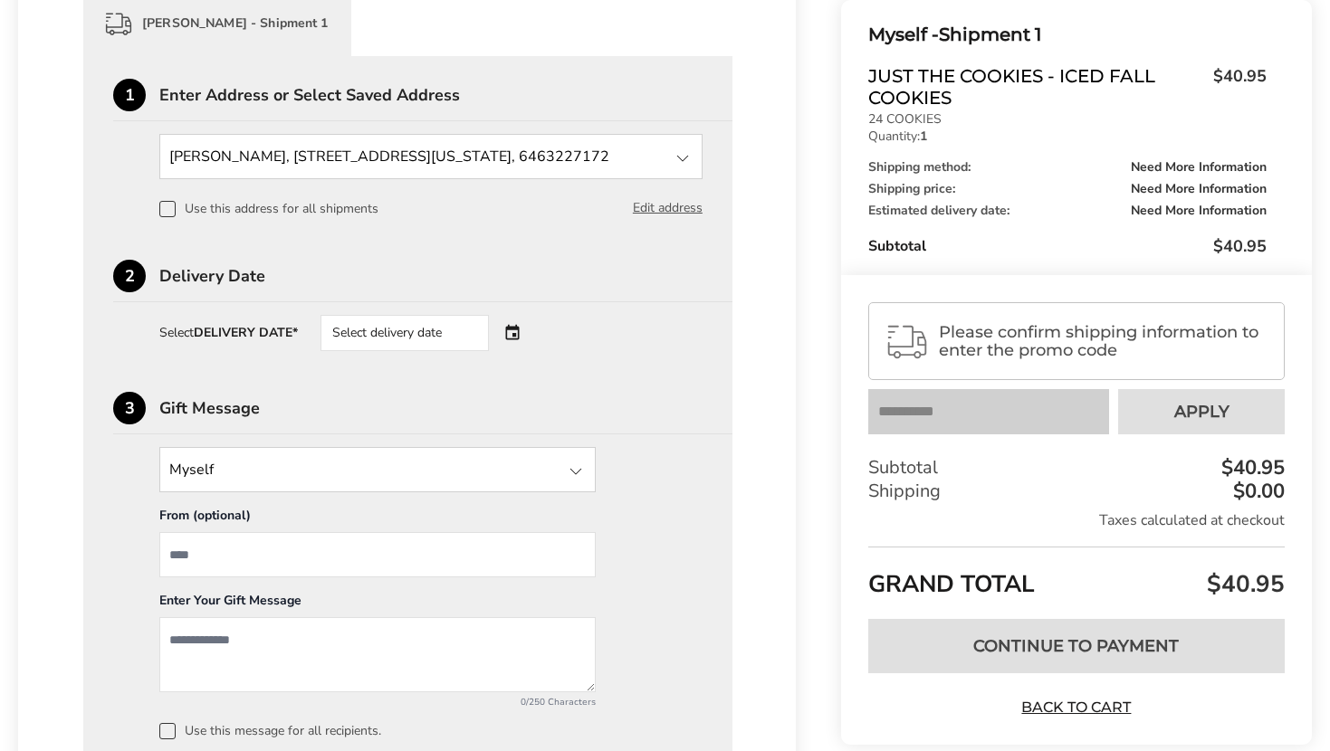
scroll to position [446, 0]
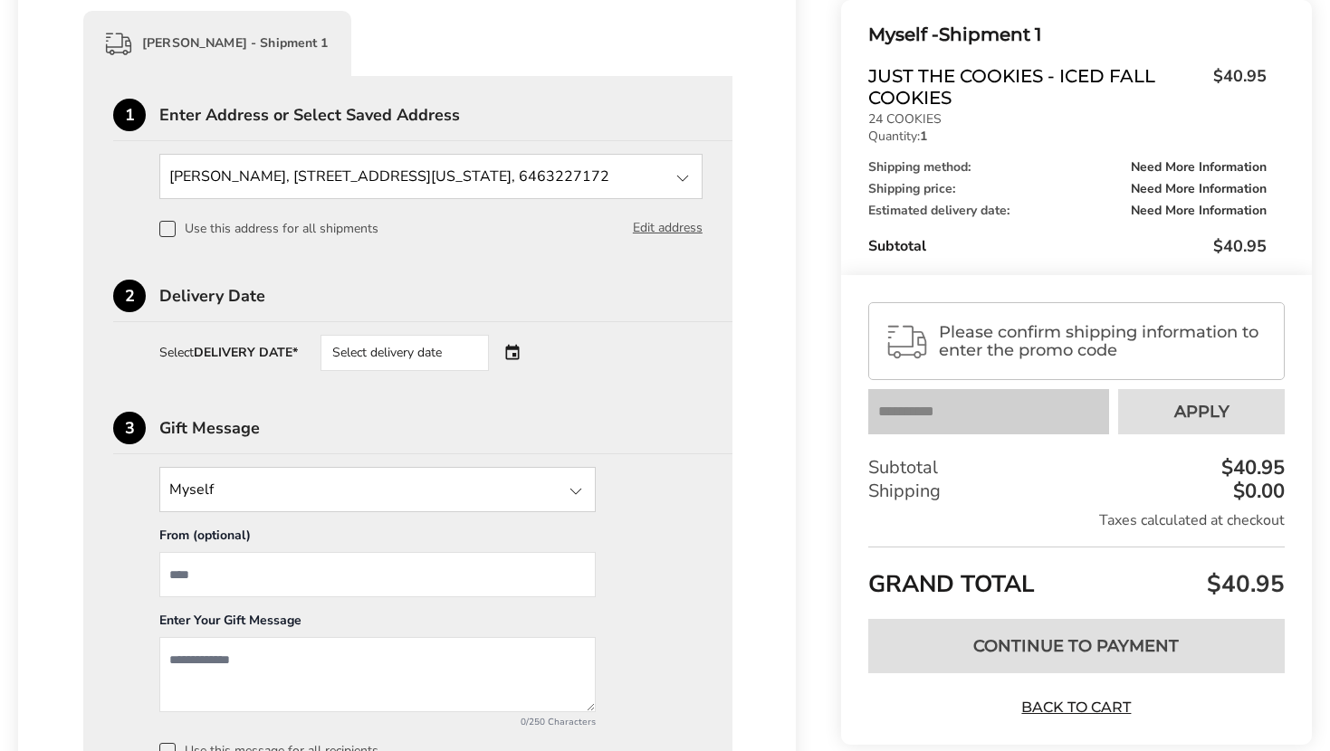
click at [443, 360] on div "Select delivery date" at bounding box center [404, 353] width 168 height 36
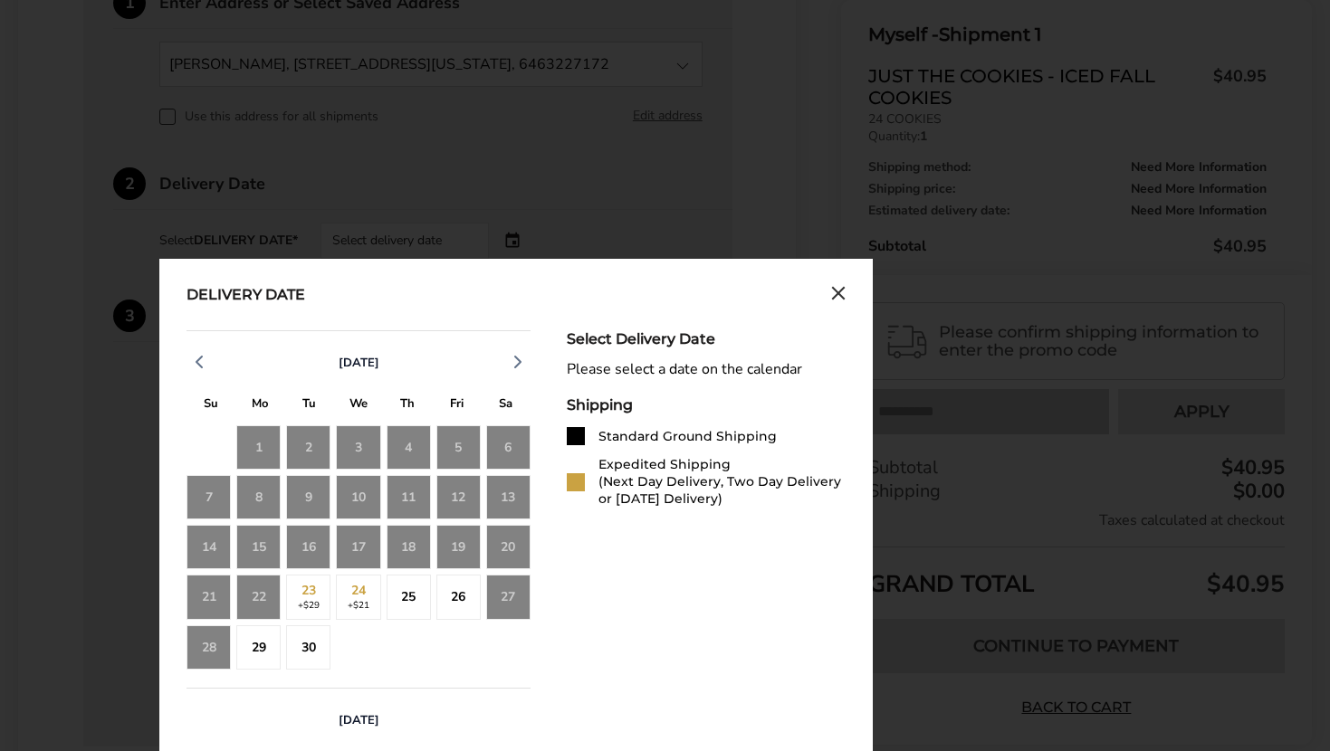
scroll to position [561, 0]
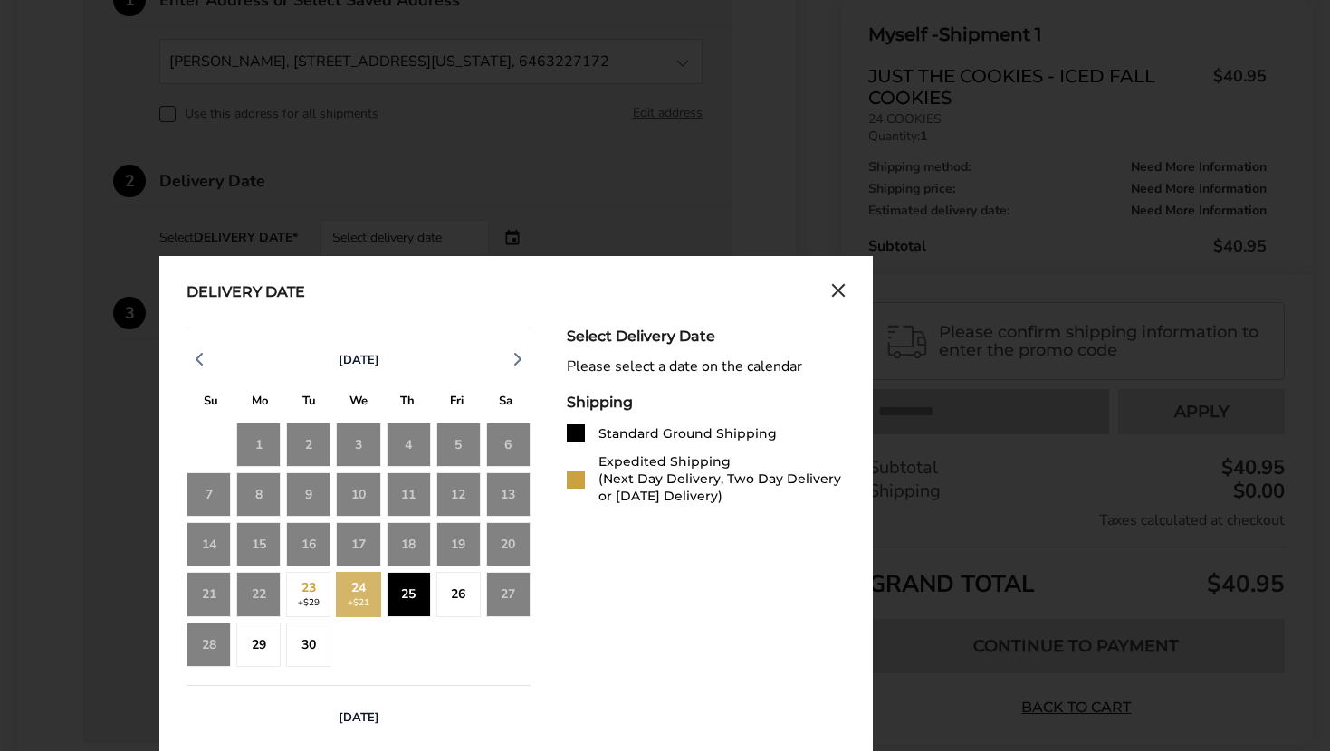
click at [401, 602] on div "25" at bounding box center [409, 594] width 44 height 44
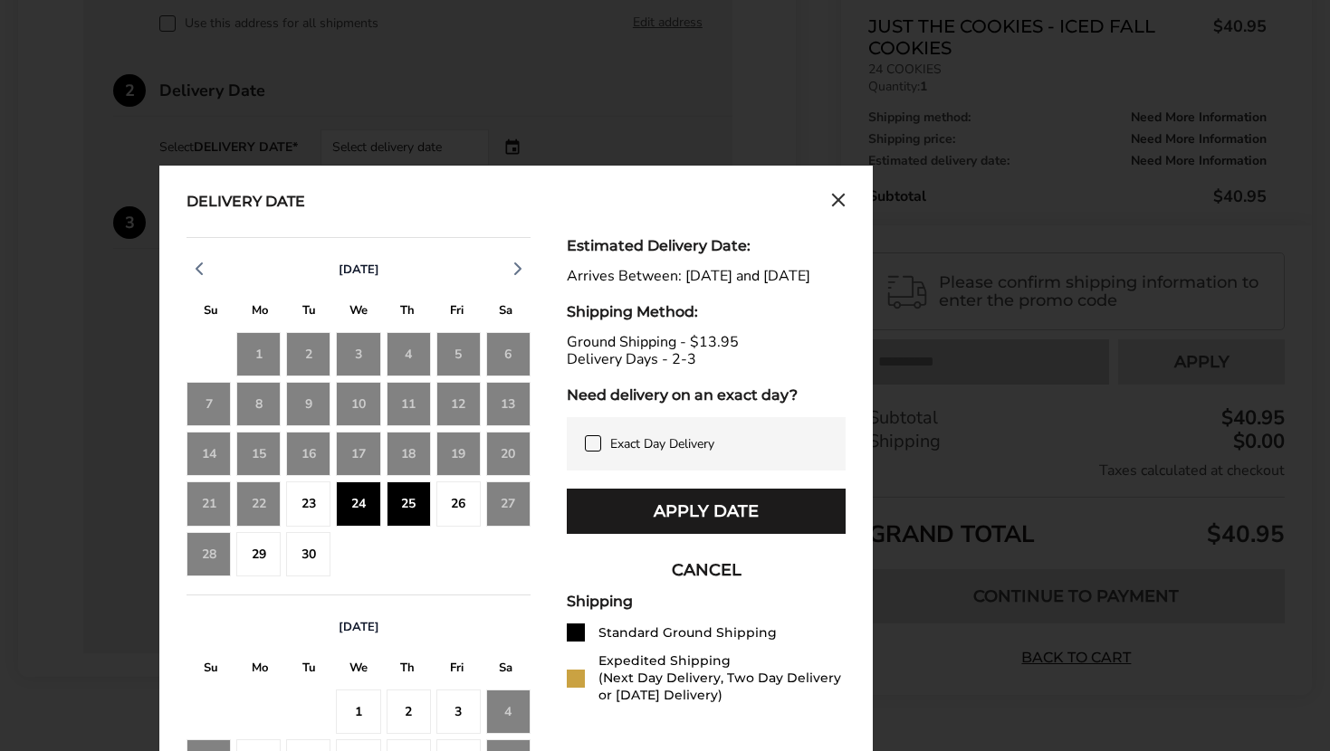
scroll to position [664, 0]
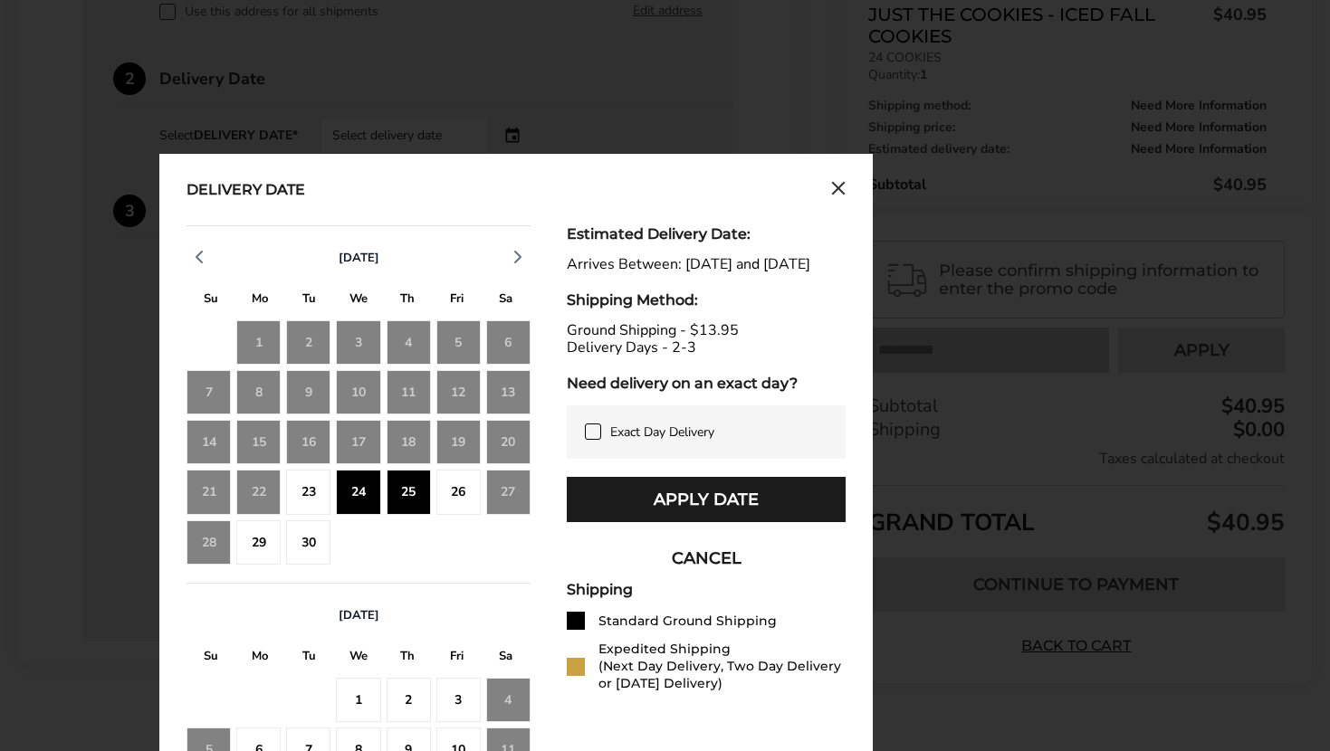
click at [323, 501] on div "23" at bounding box center [308, 492] width 44 height 44
click at [597, 439] on icon at bounding box center [593, 432] width 14 height 14
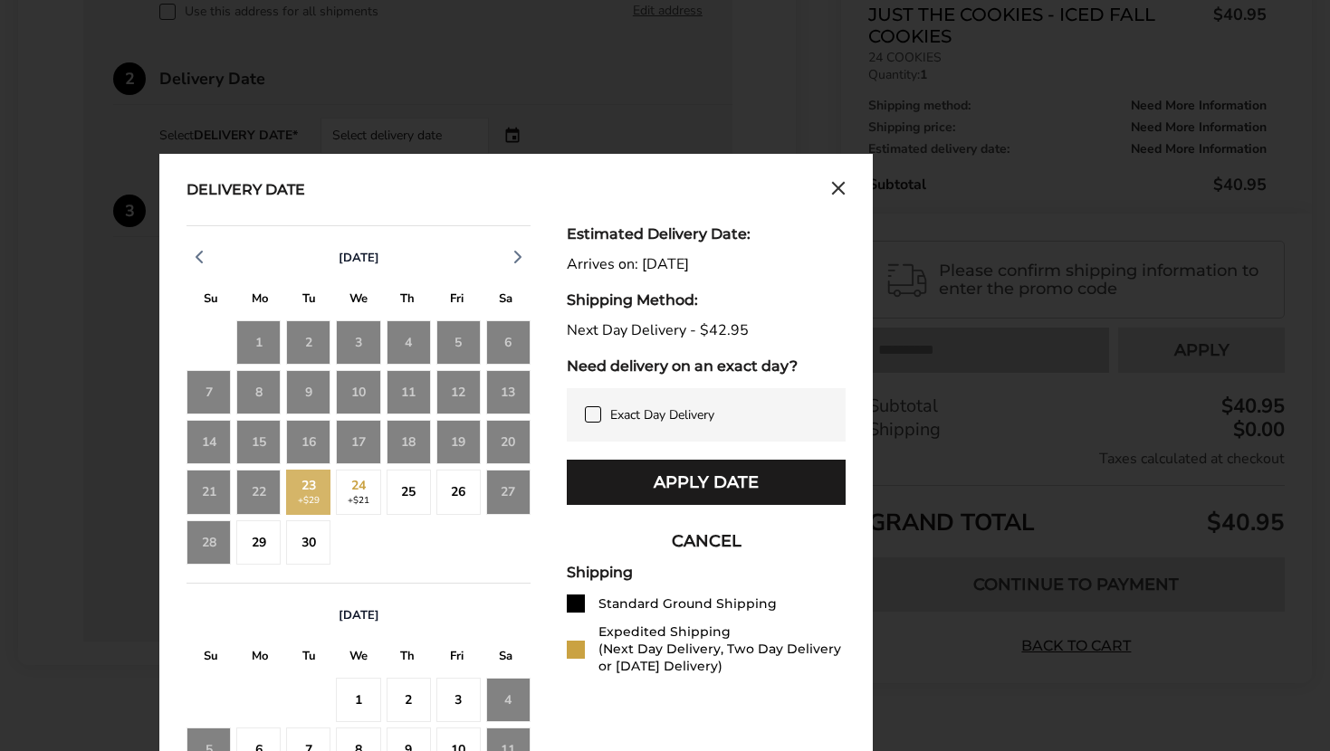
click at [597, 420] on icon at bounding box center [593, 414] width 14 height 14
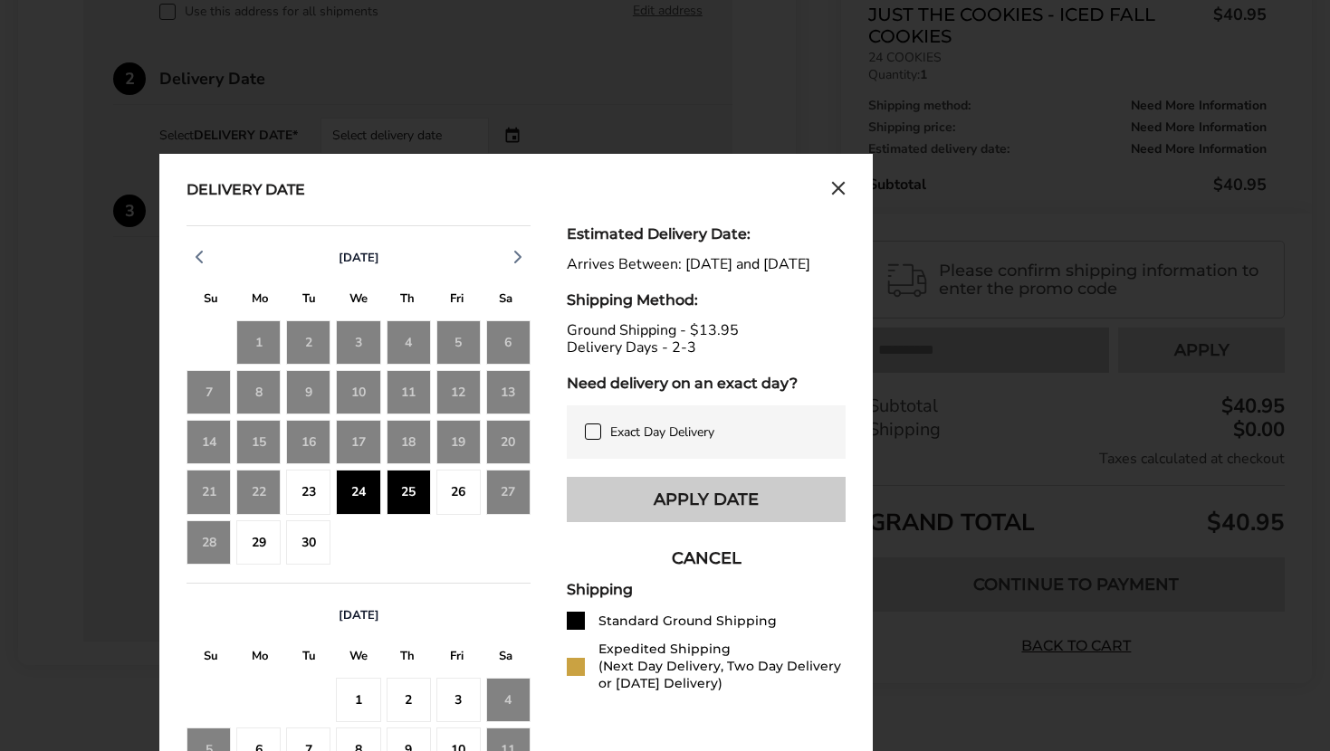
click at [608, 511] on button "Apply Date" at bounding box center [706, 499] width 279 height 45
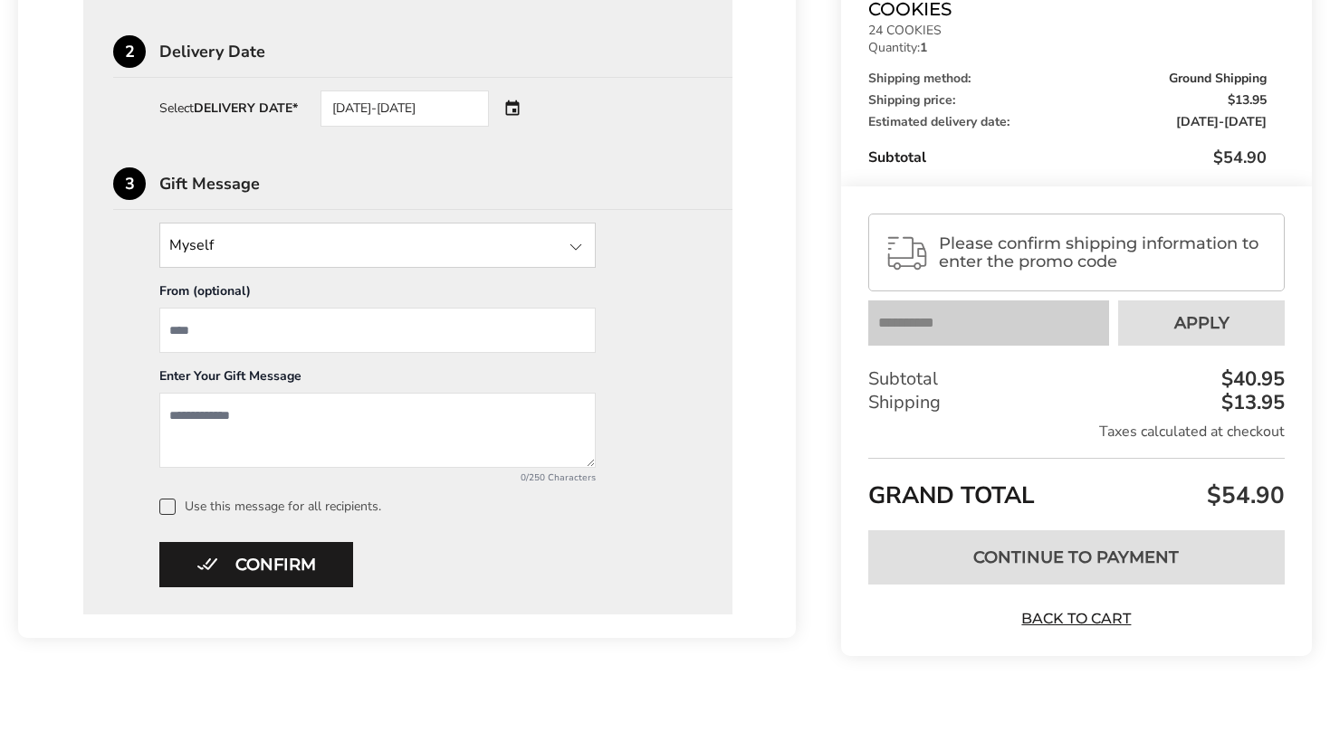
scroll to position [695, 0]
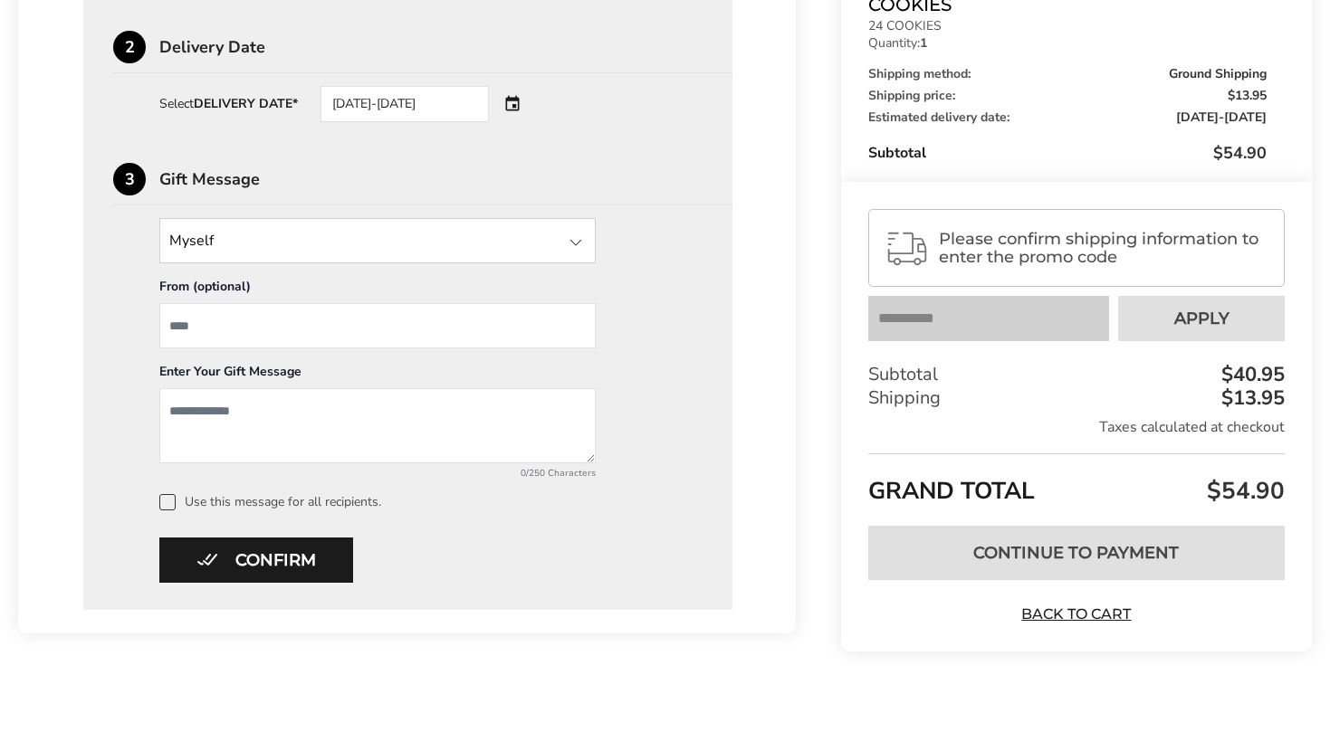
click at [1008, 248] on span "Please confirm shipping information to enter the promo code" at bounding box center [1104, 248] width 330 height 36
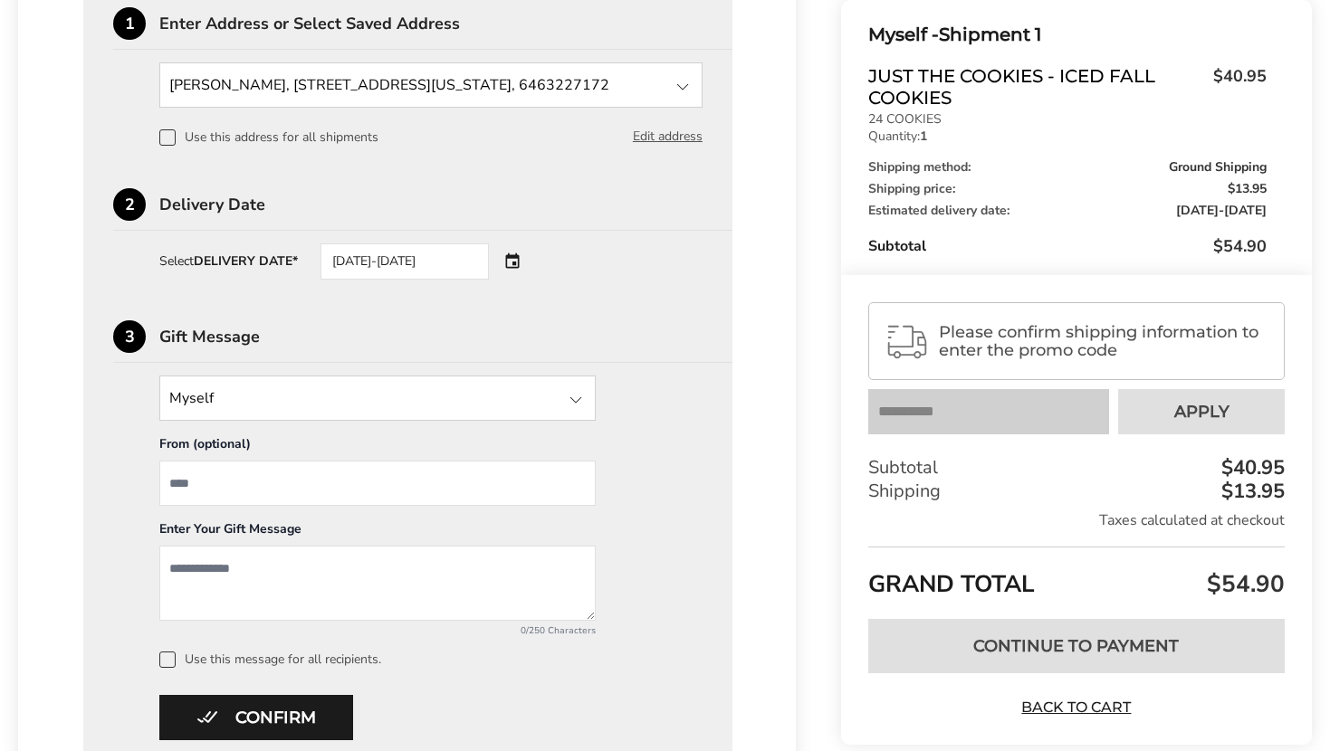
scroll to position [524, 0]
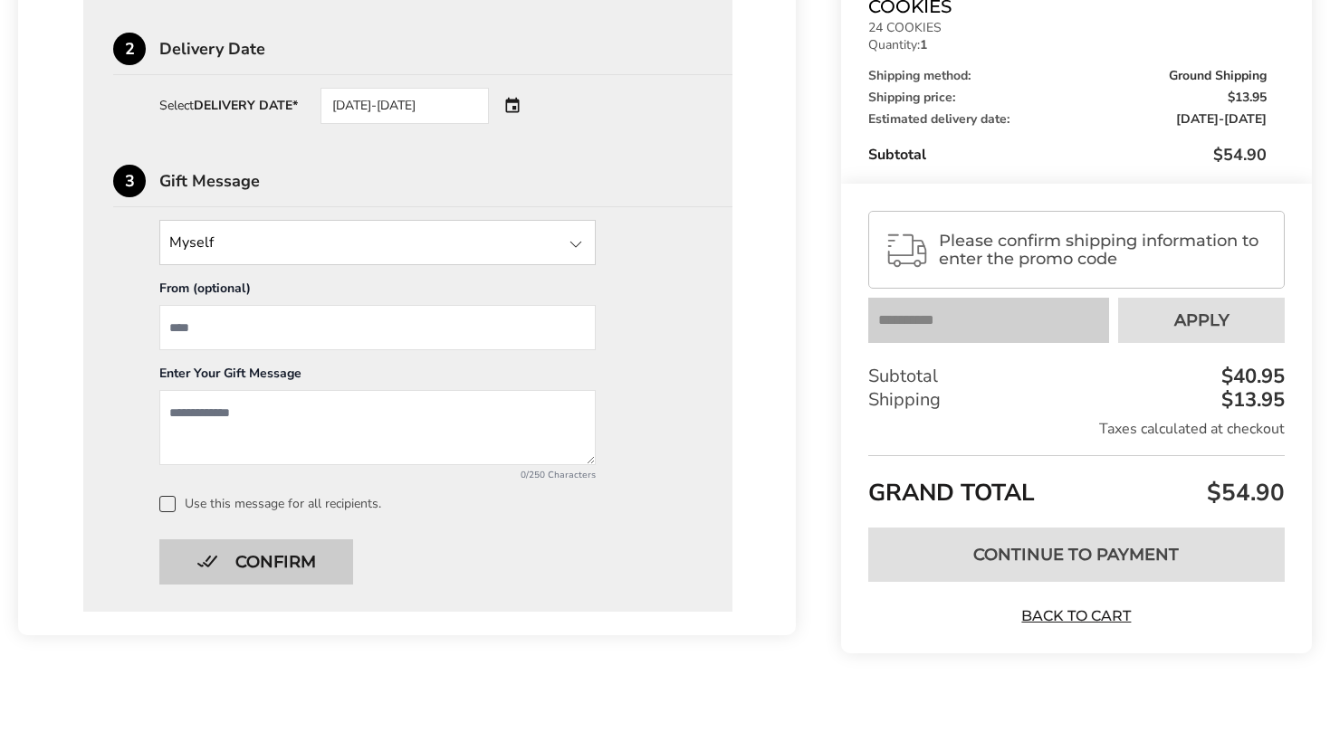
click at [274, 562] on button "Confirm" at bounding box center [256, 562] width 194 height 45
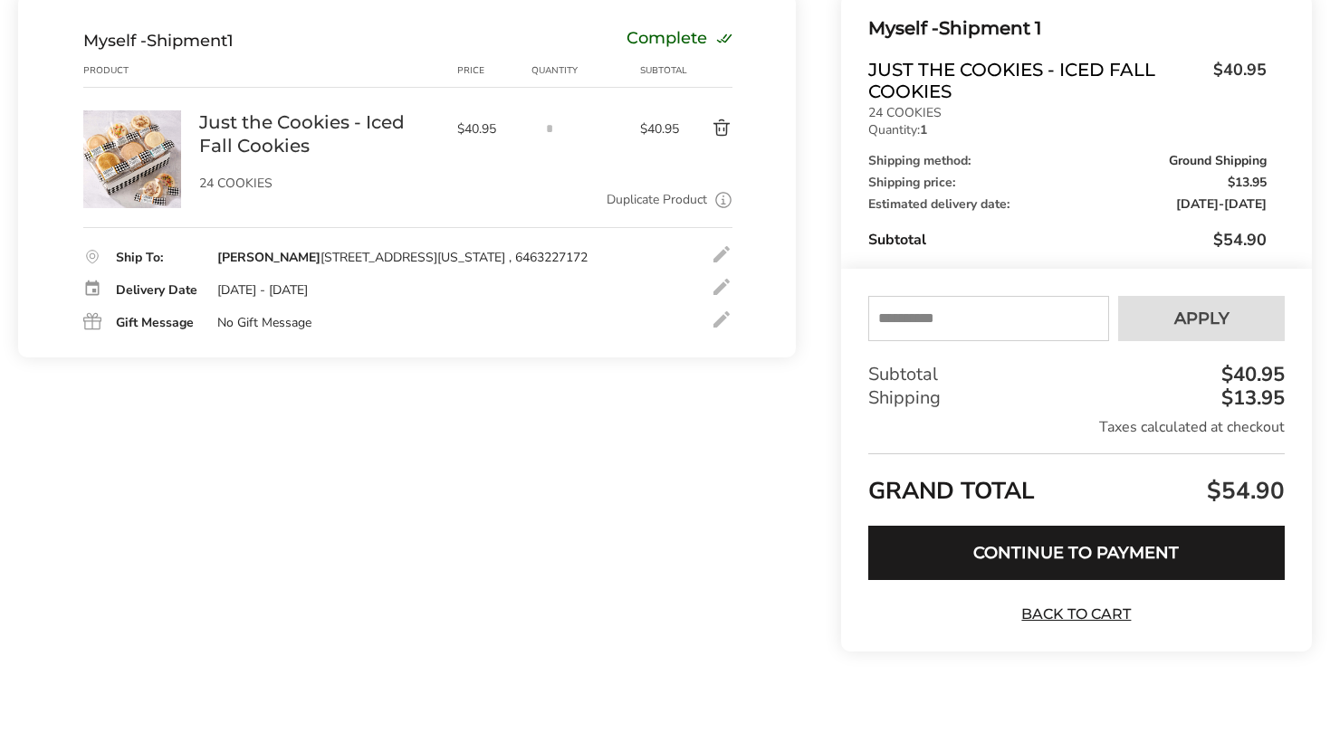
scroll to position [227, 0]
click at [967, 320] on input "text" at bounding box center [988, 318] width 241 height 45
type input "*********"
click at [1184, 336] on button "Apply" at bounding box center [1201, 318] width 167 height 45
click at [1160, 319] on button "Apply" at bounding box center [1201, 318] width 167 height 45
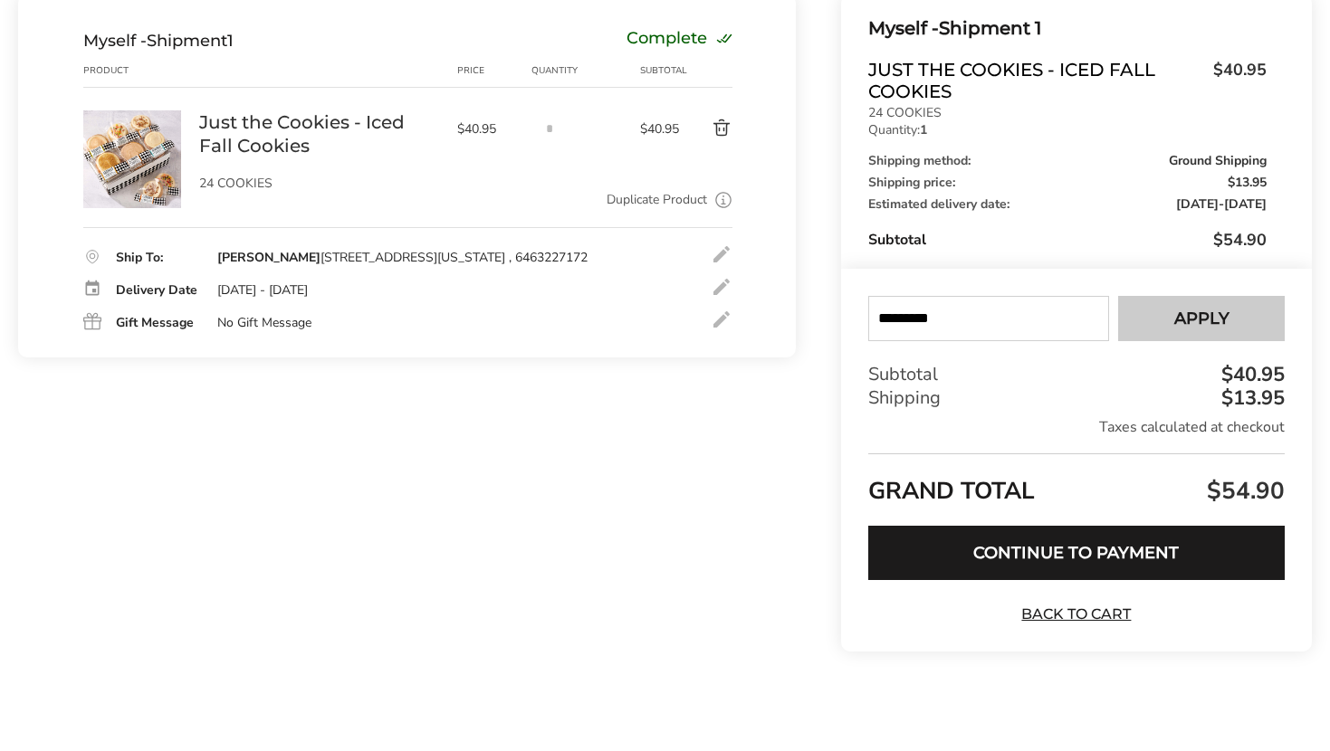
click at [1199, 311] on span "Apply" at bounding box center [1201, 319] width 55 height 16
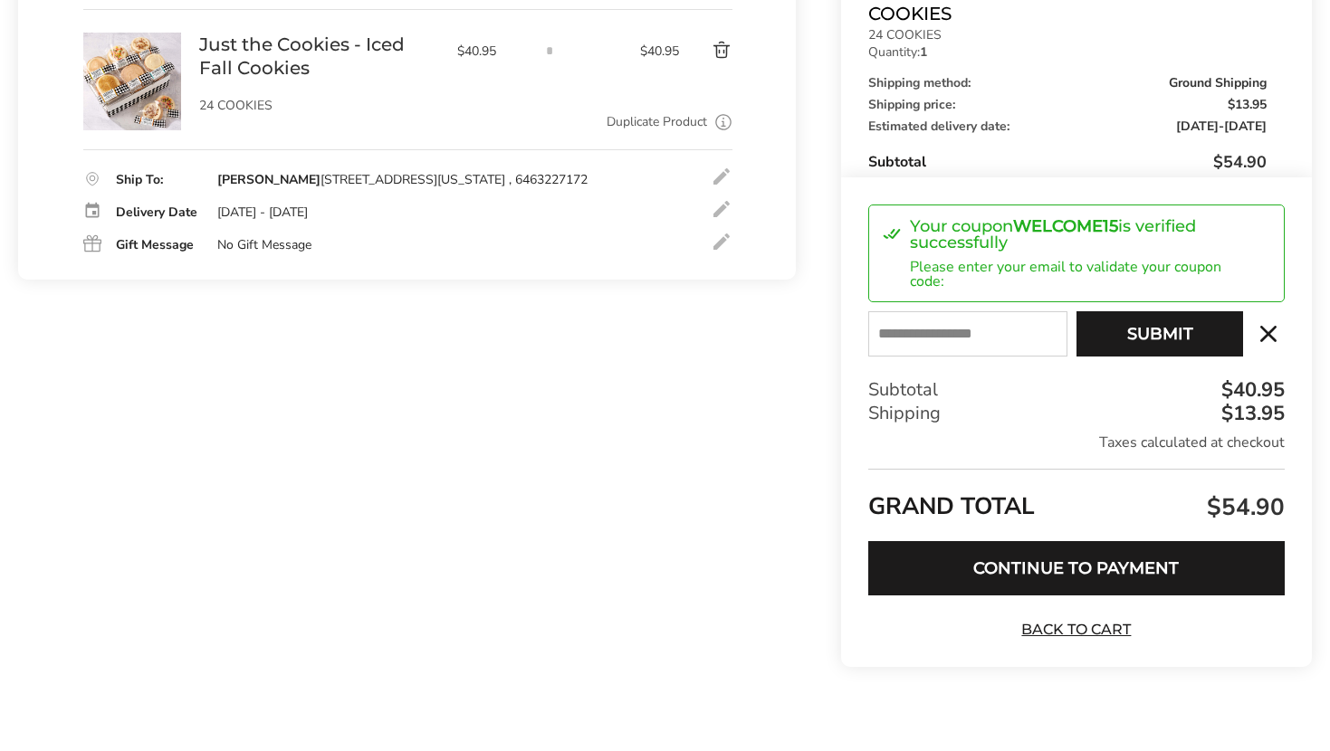
scroll to position [320, 0]
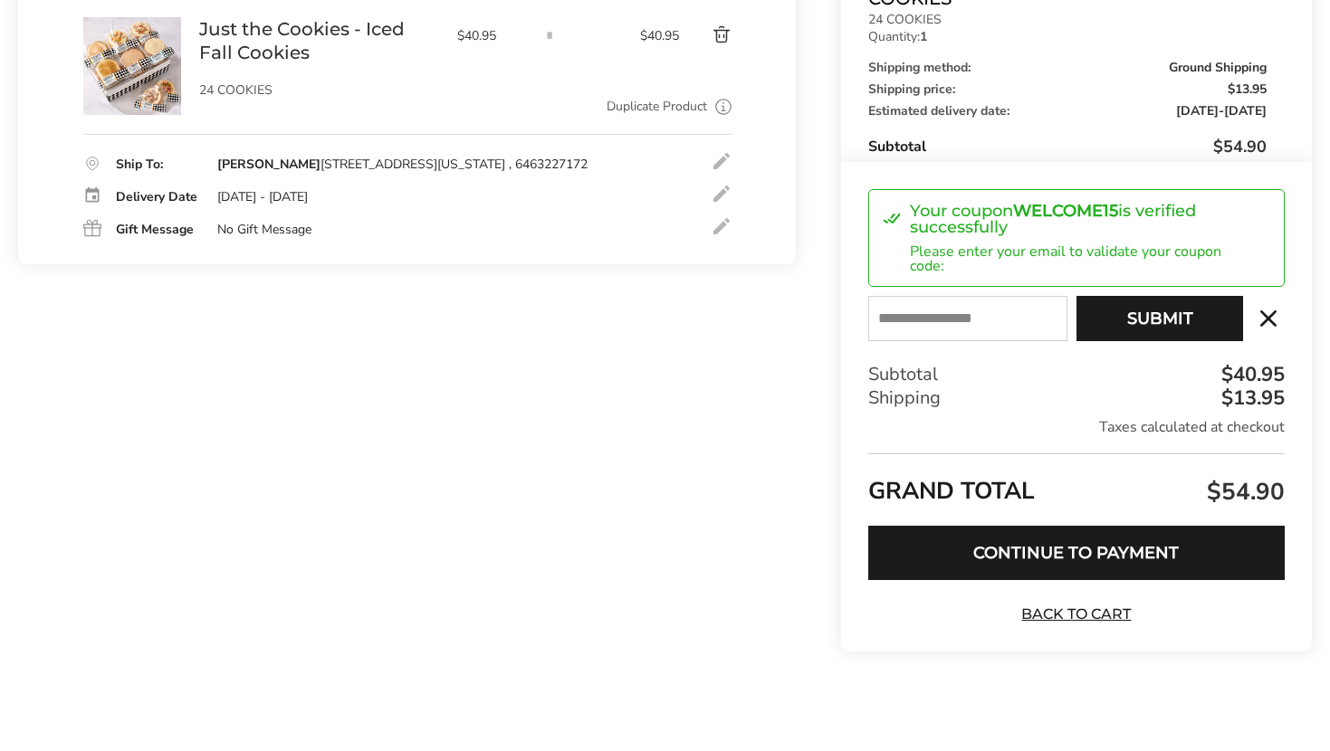
click at [980, 320] on input "E-mail" at bounding box center [967, 318] width 199 height 45
type input "**********"
click at [1114, 328] on button "Submit" at bounding box center [1159, 318] width 167 height 45
type input "**********"
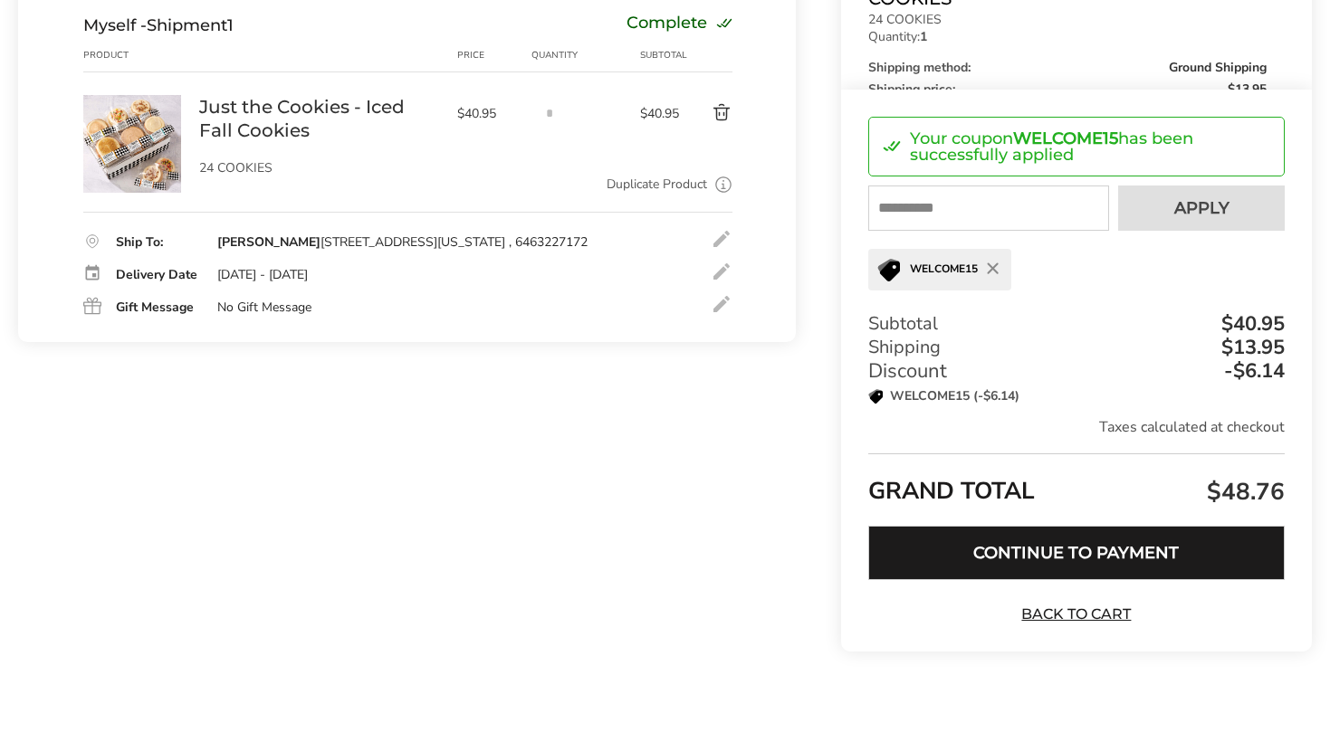
click at [1149, 553] on button "Continue to Payment" at bounding box center [1076, 553] width 416 height 54
